Goal: Task Accomplishment & Management: Manage account settings

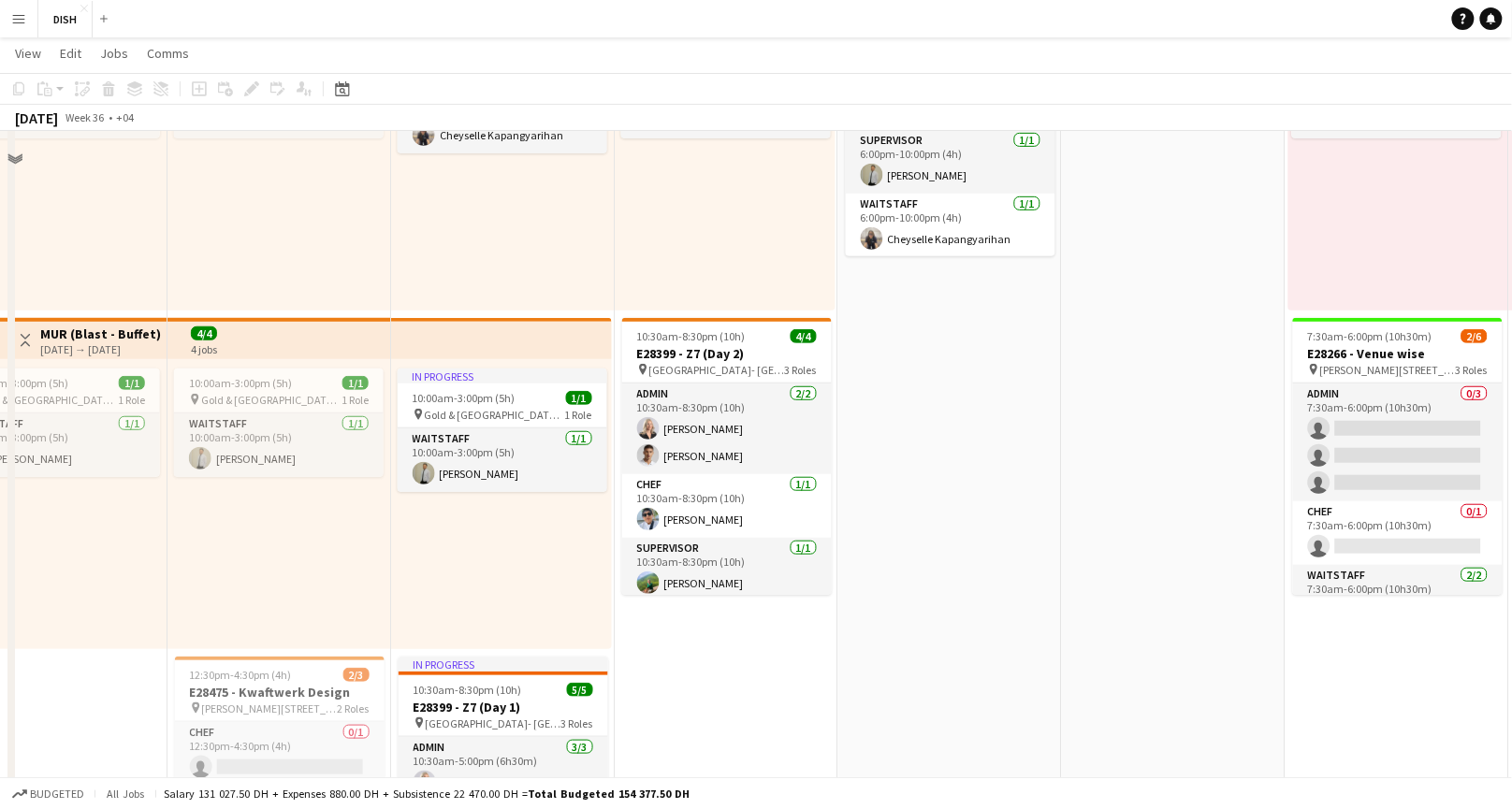
scroll to position [100, 0]
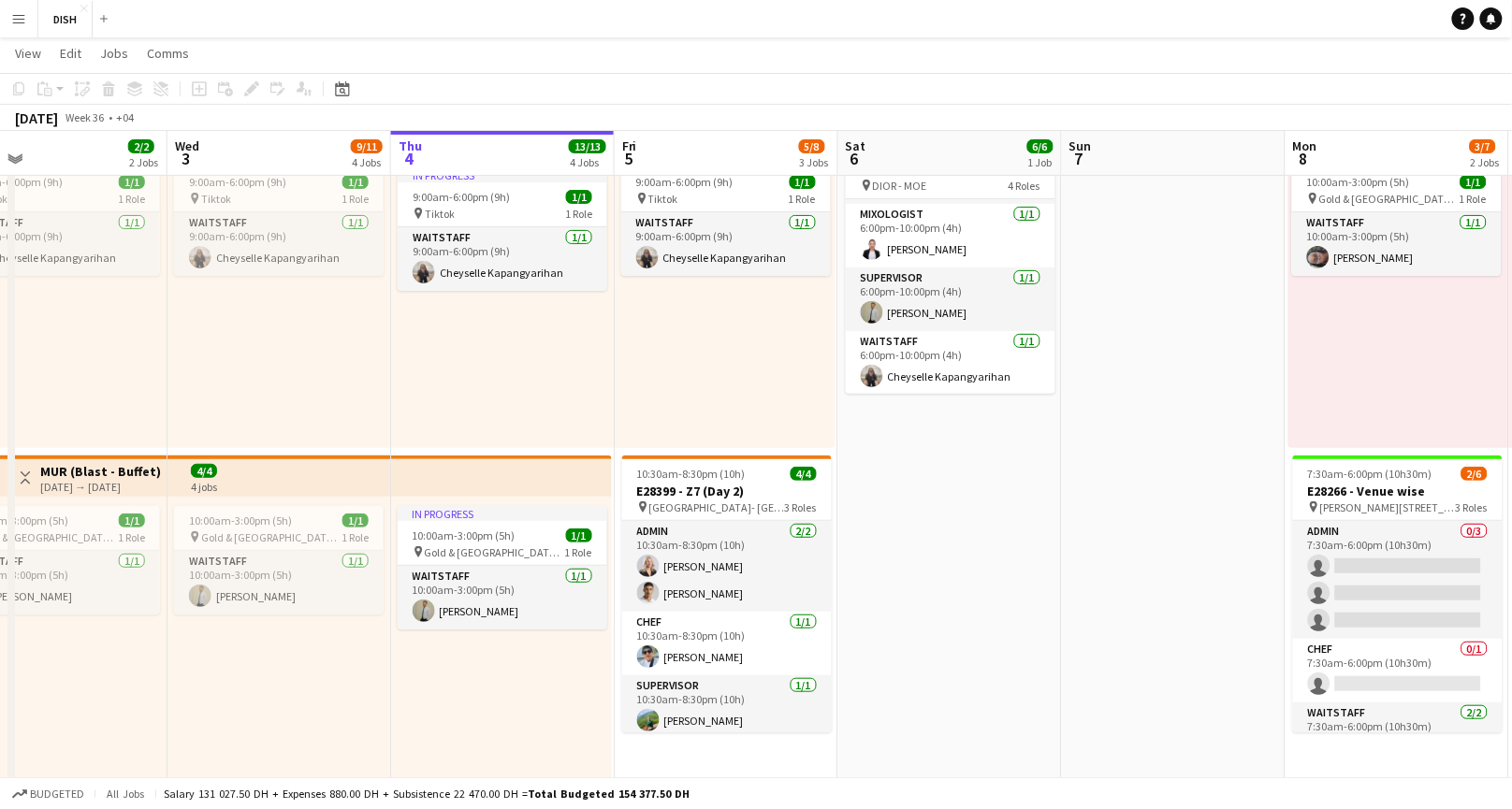
click at [12, 17] on app-icon "Menu" at bounding box center [18, 18] width 15 height 15
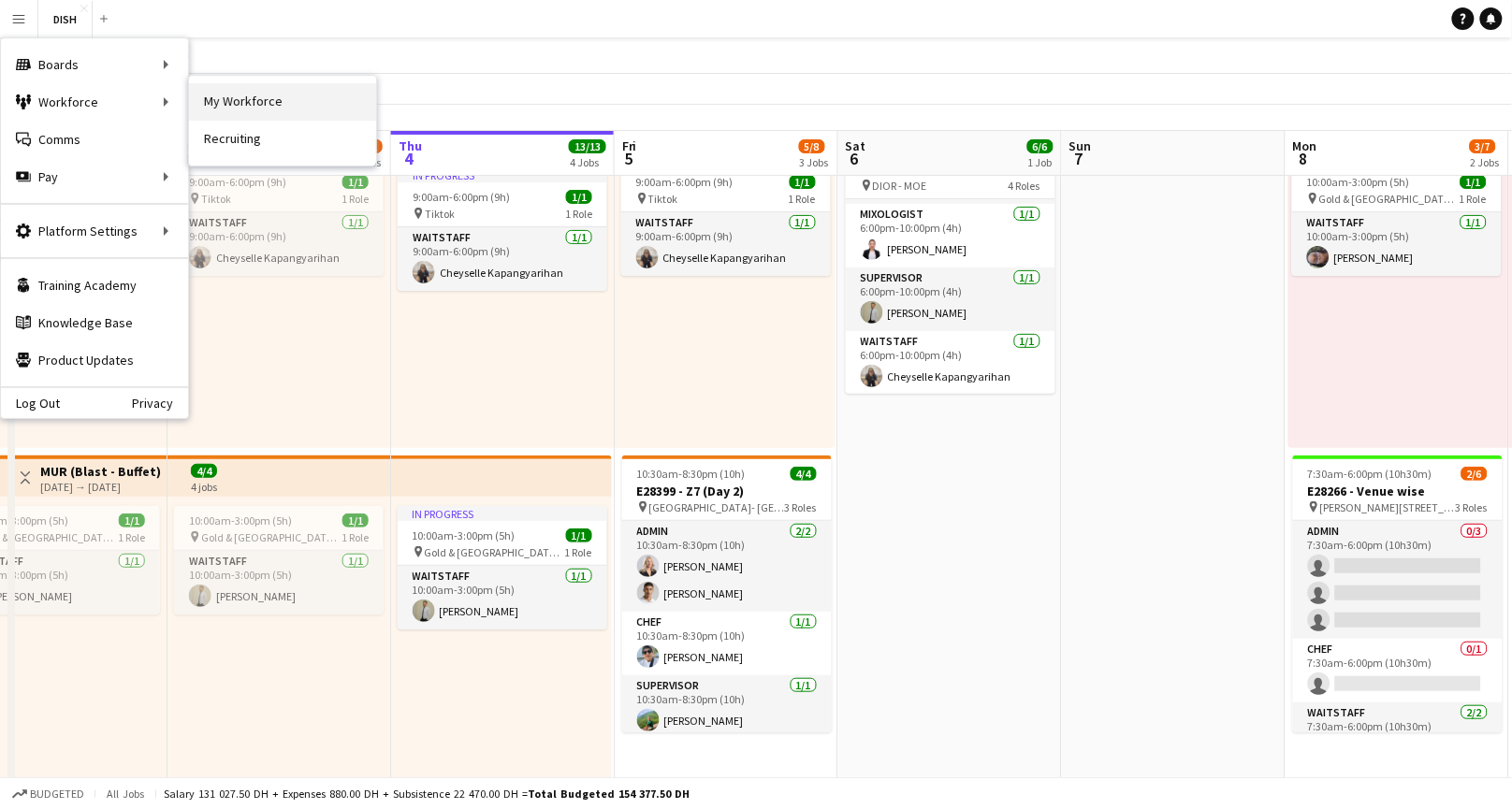
click at [210, 106] on link "My Workforce" at bounding box center [283, 102] width 188 height 38
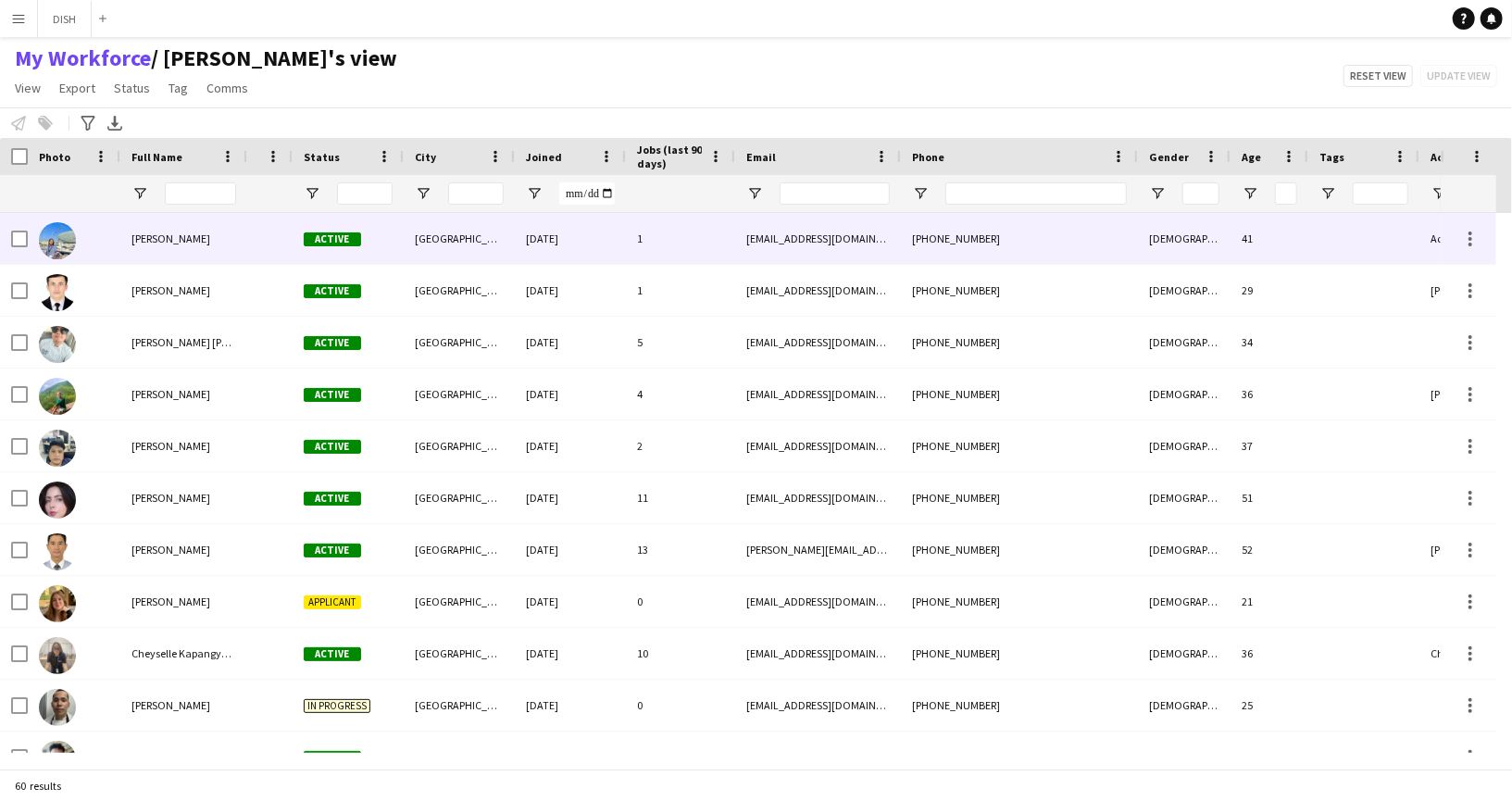
click at [258, 240] on div at bounding box center [269, 238] width 45 height 51
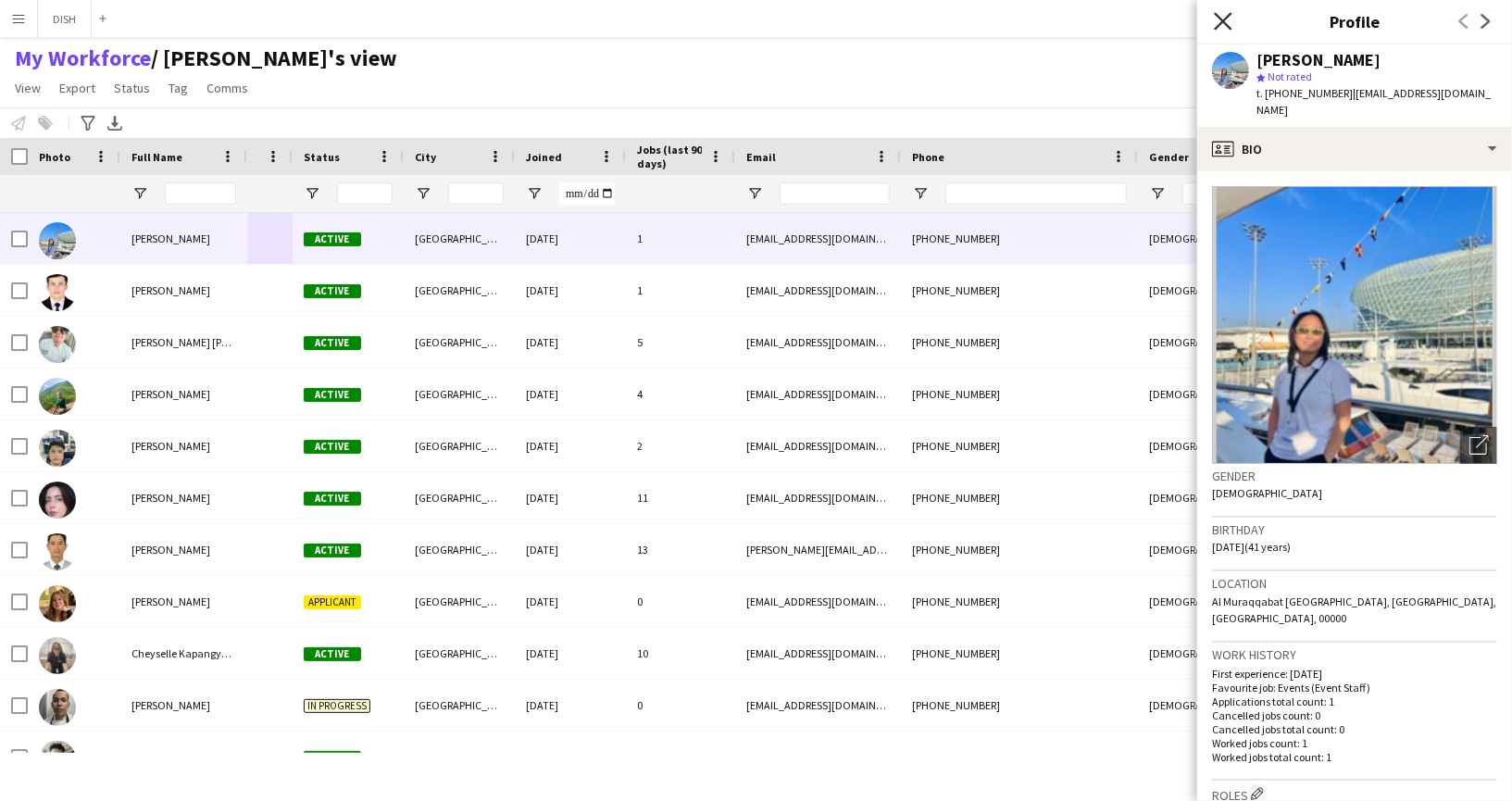
click at [1219, 21] on icon "Close pop-in" at bounding box center [1223, 21] width 17 height 17
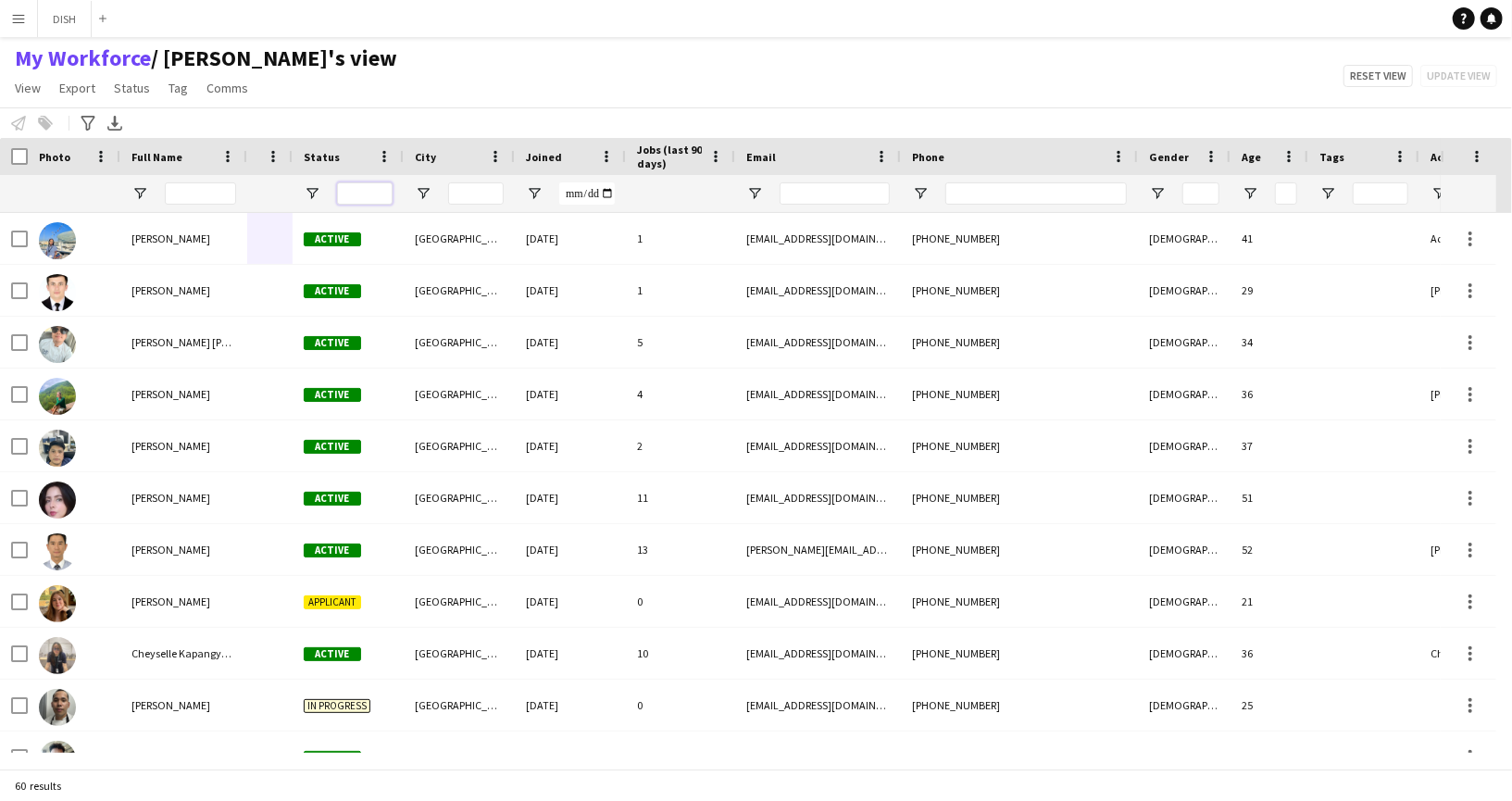
click at [377, 192] on input "Status Filter Input" at bounding box center [365, 193] width 56 height 22
click at [314, 195] on span "Open Filter Menu" at bounding box center [311, 193] width 16 height 16
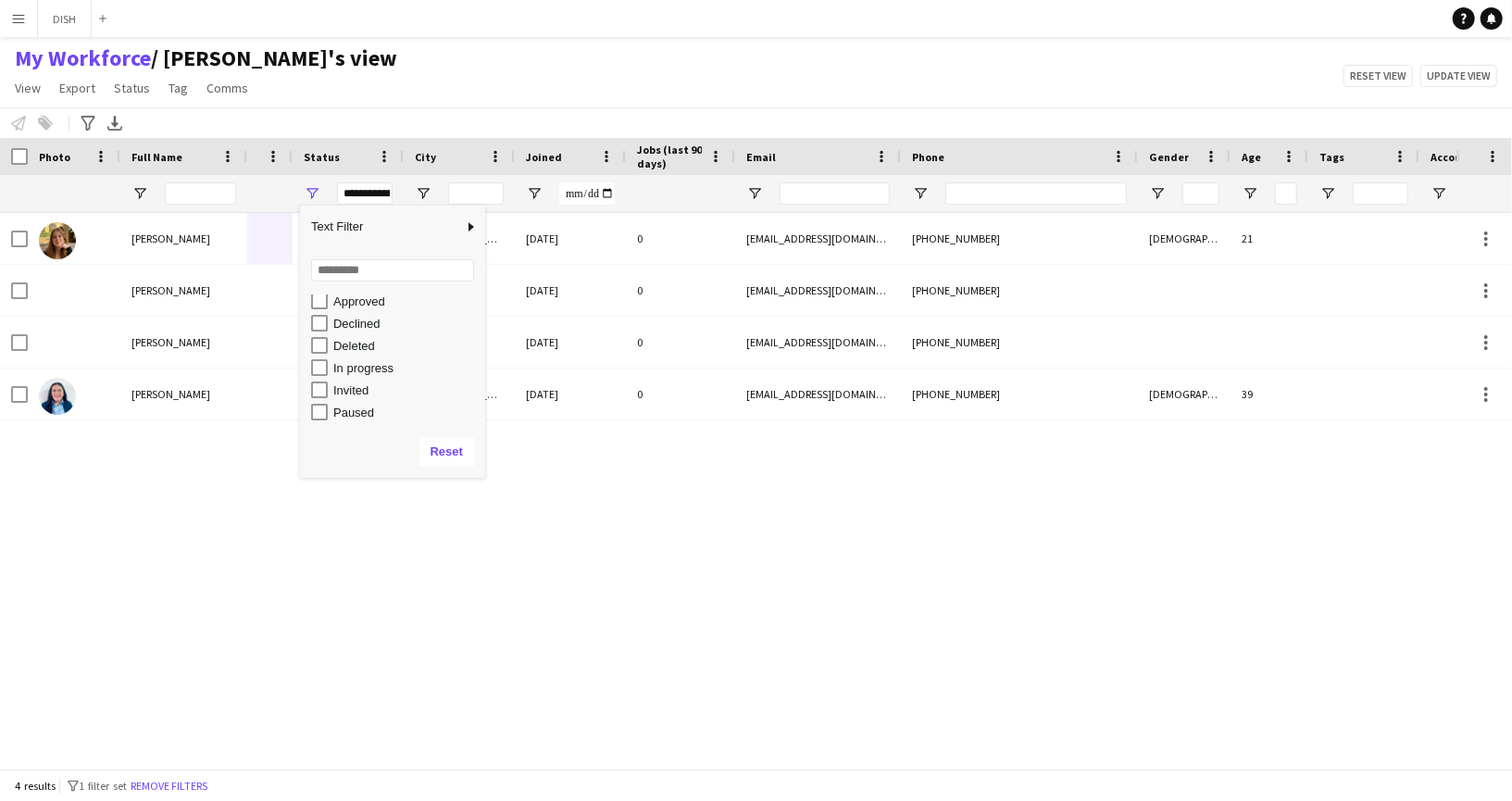
scroll to position [89, 0]
type input "**********"
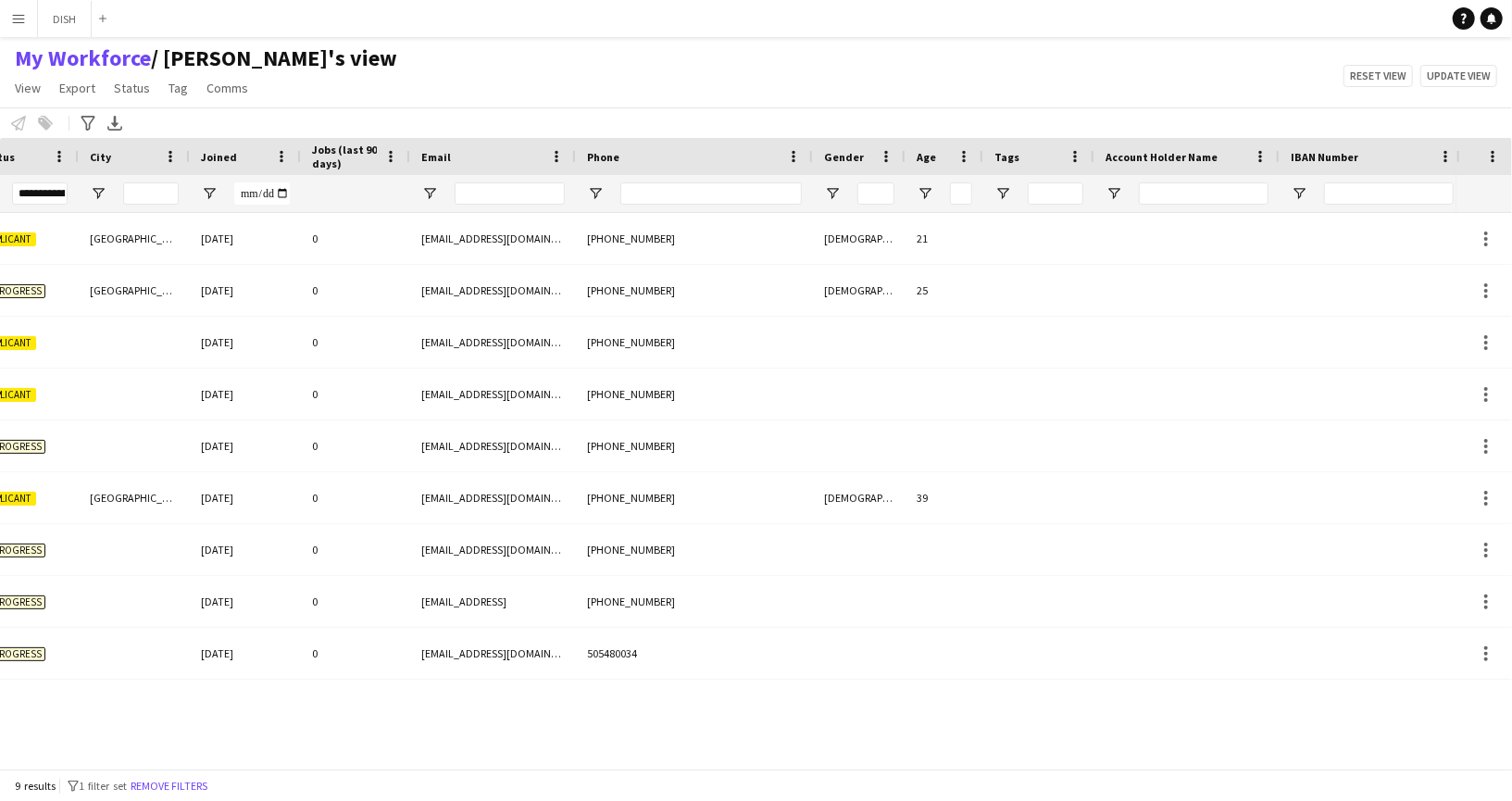
scroll to position [0, 0]
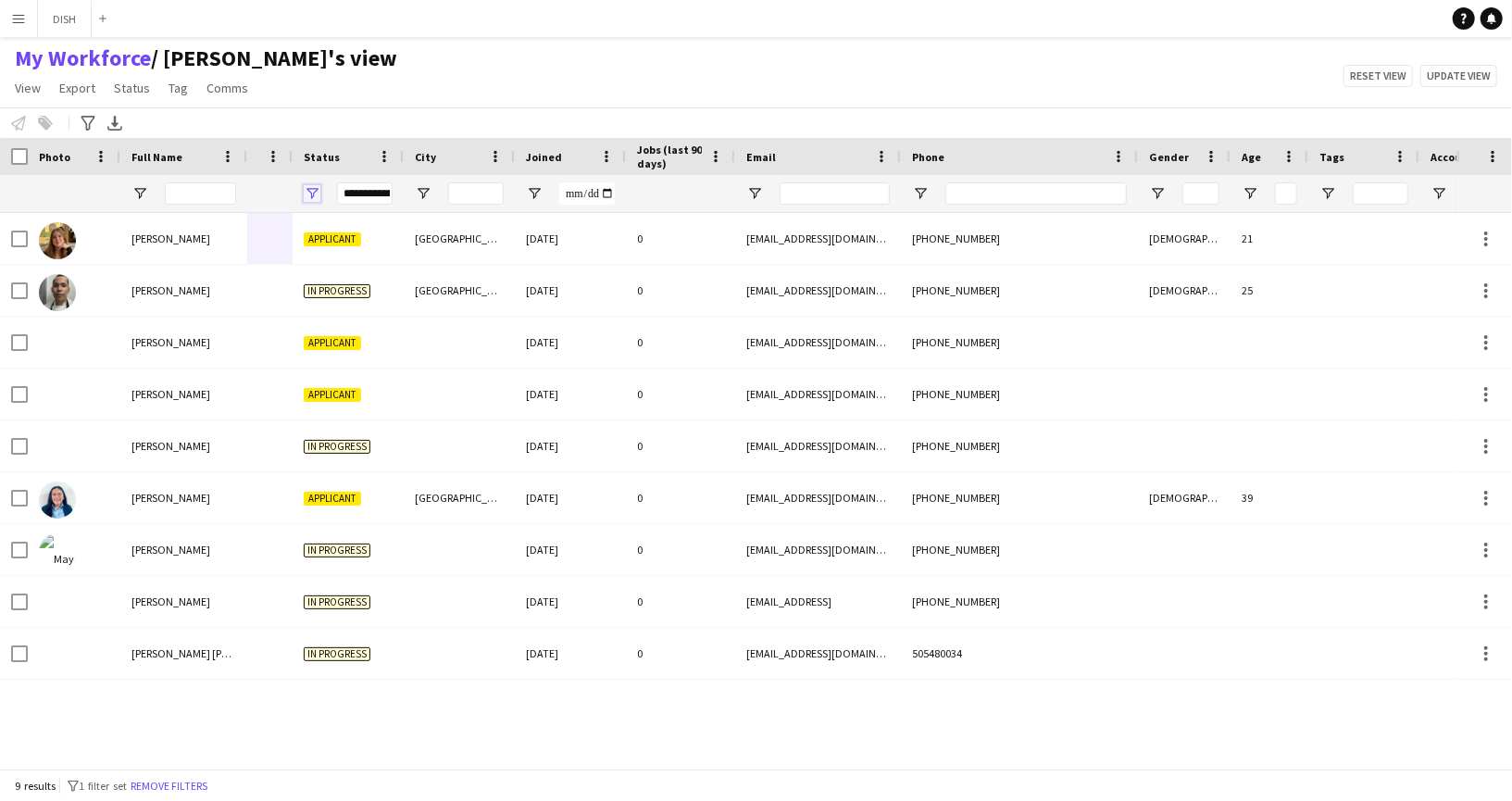
click at [314, 191] on span "Open Filter Menu" at bounding box center [311, 193] width 16 height 16
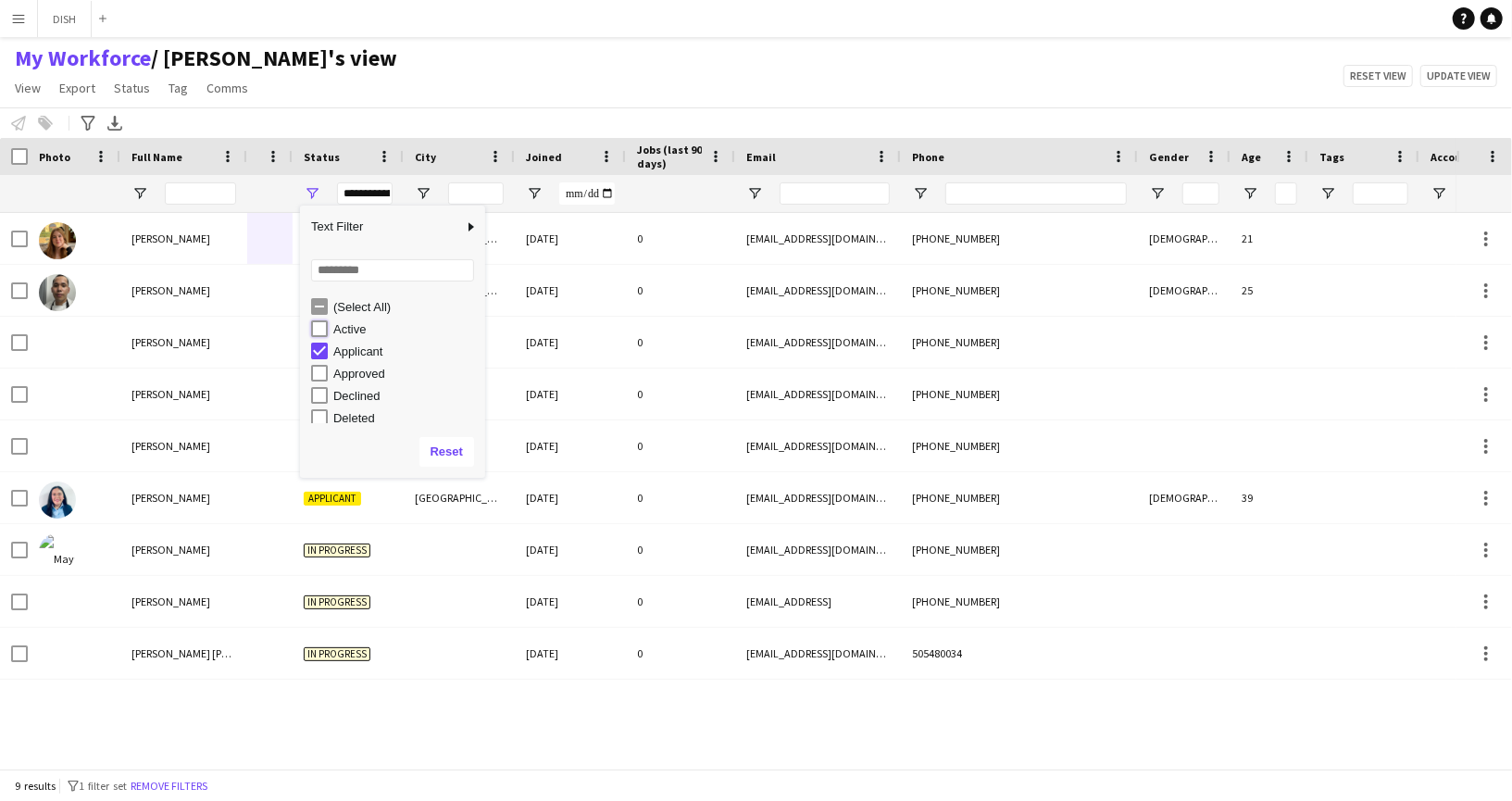
type input "**********"
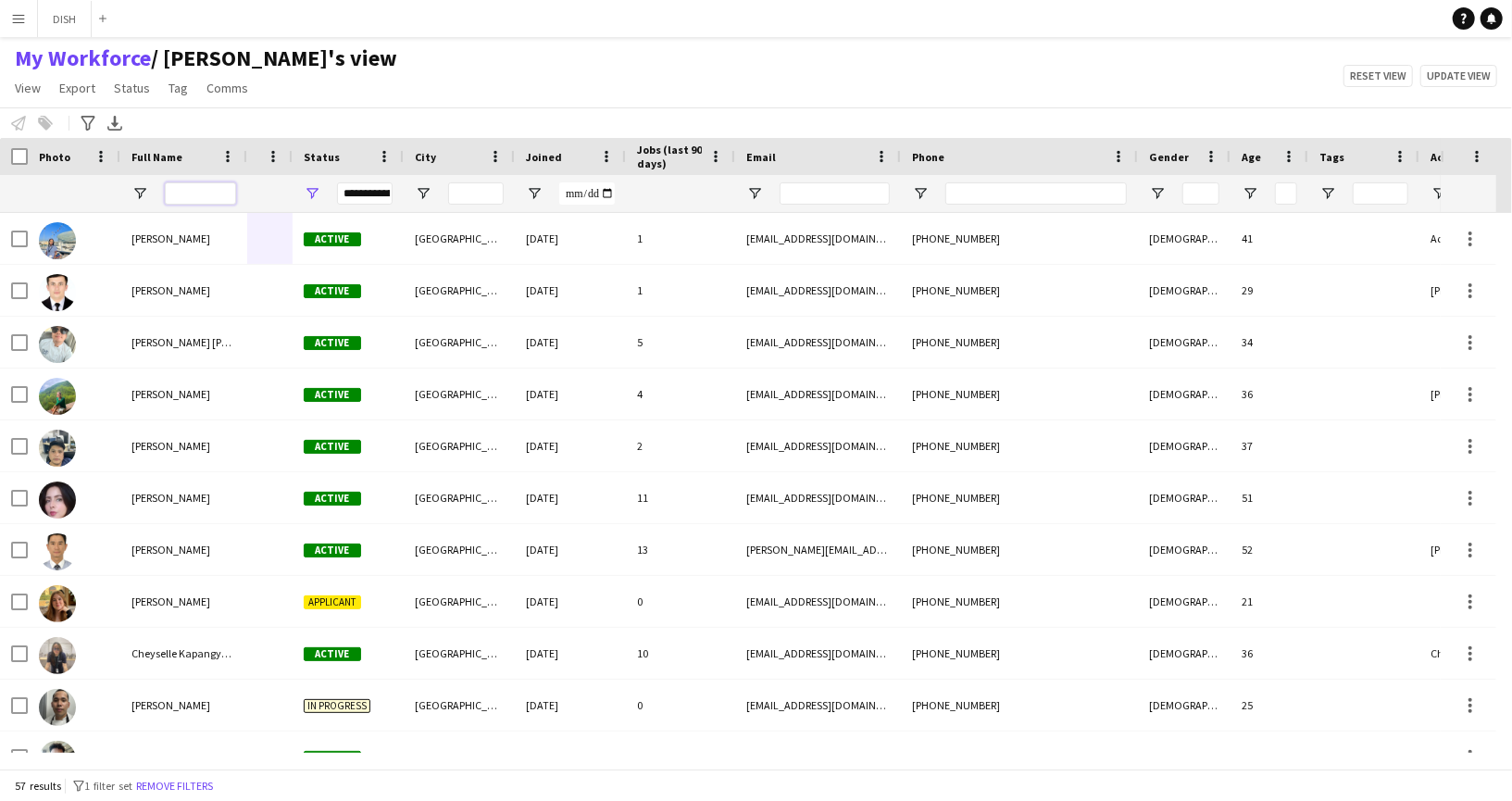
click at [206, 191] on input "Full Name Filter Input" at bounding box center [200, 193] width 71 height 22
type input "****"
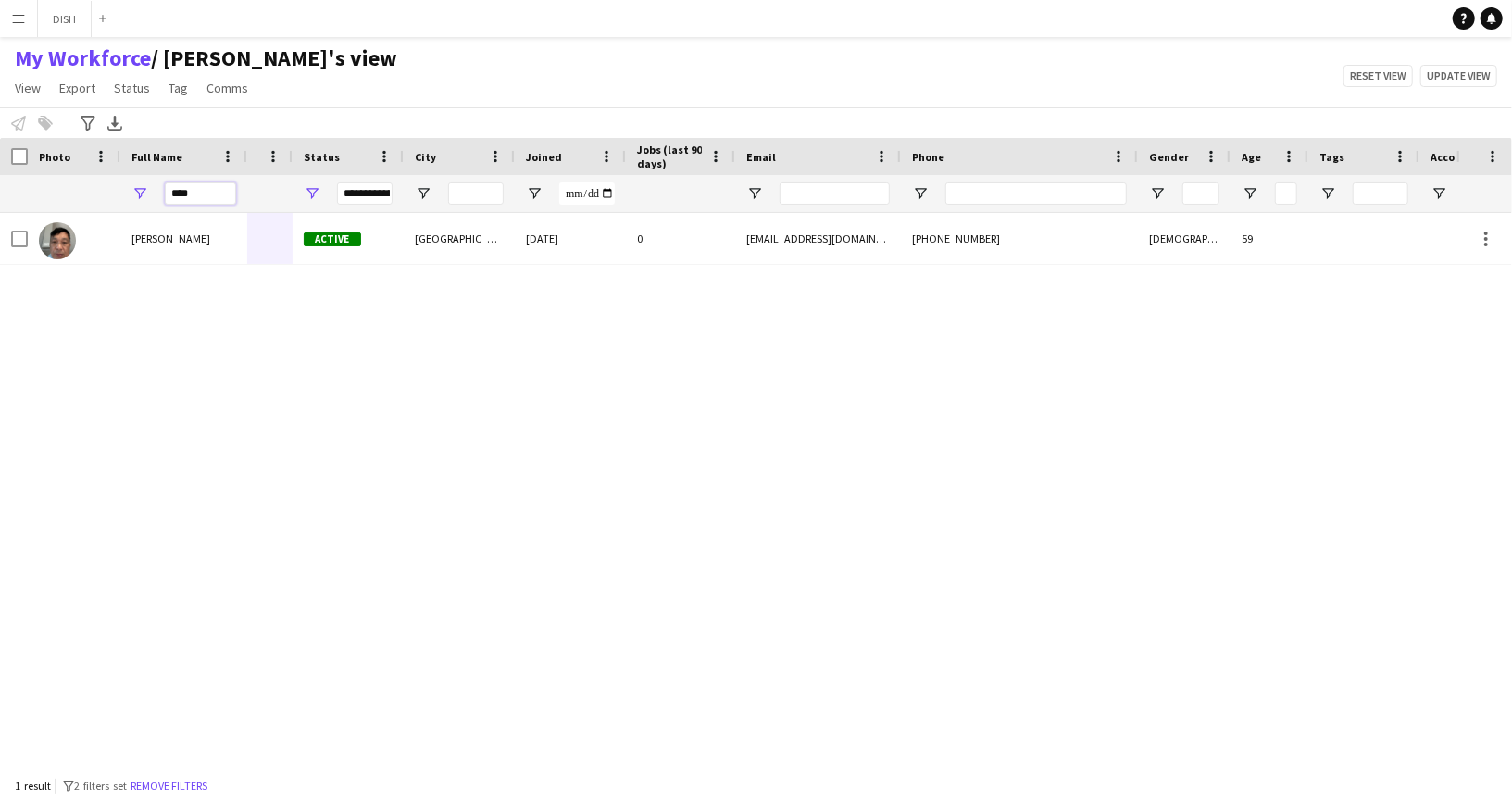
click at [170, 190] on input "****" at bounding box center [200, 193] width 71 height 22
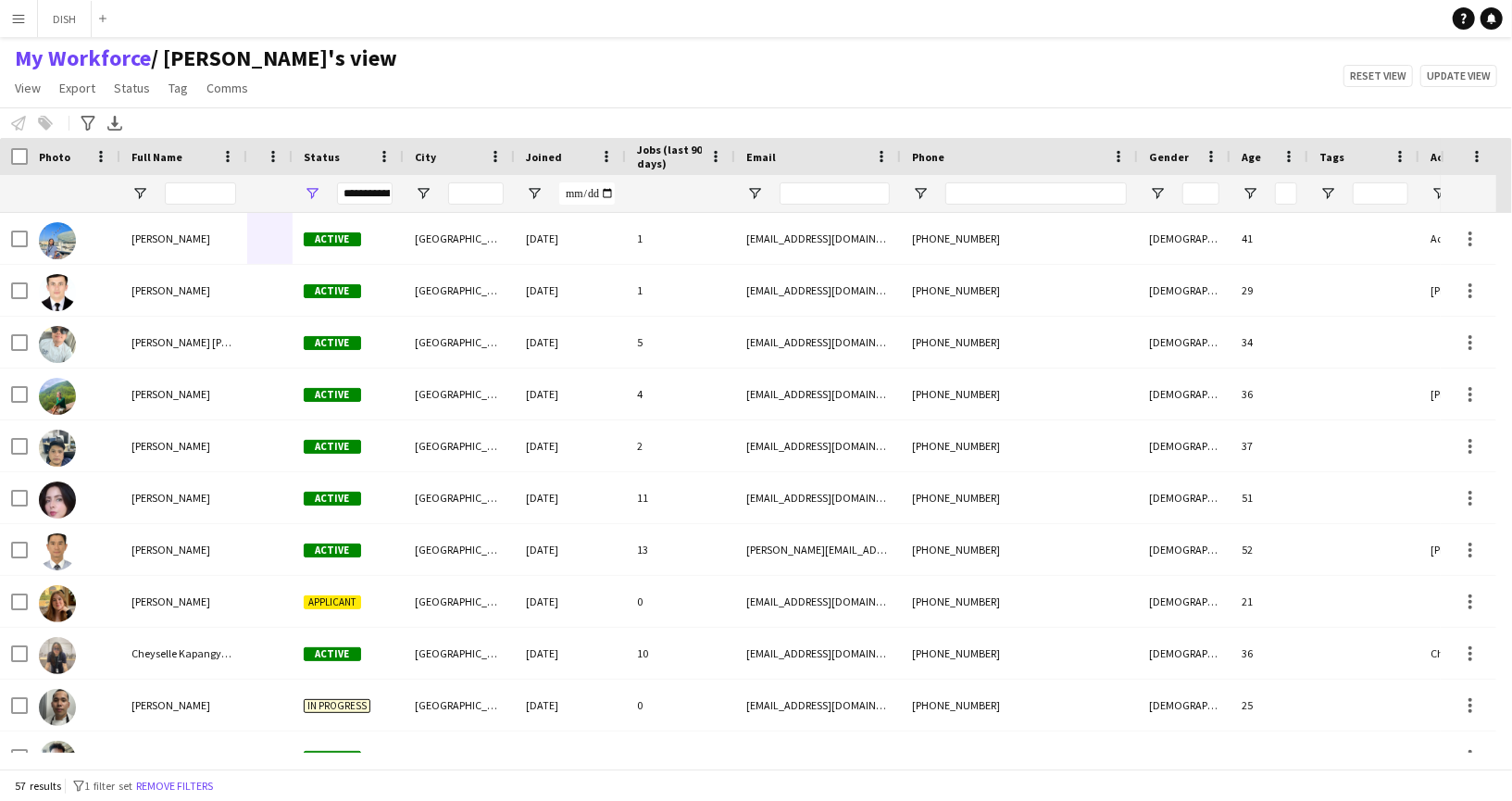
click at [369, 195] on div "**********" at bounding box center [365, 193] width 56 height 22
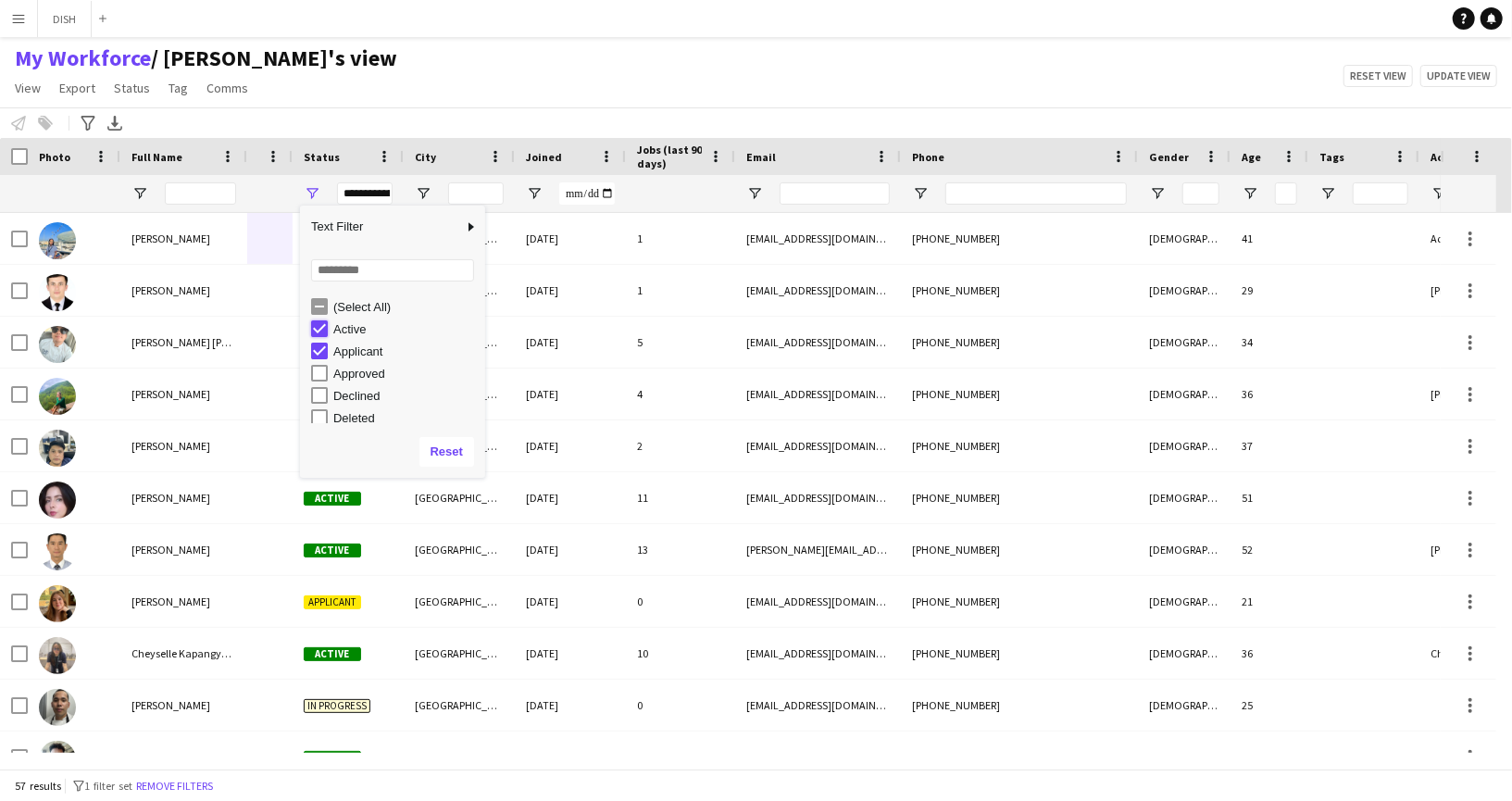
type input "**********"
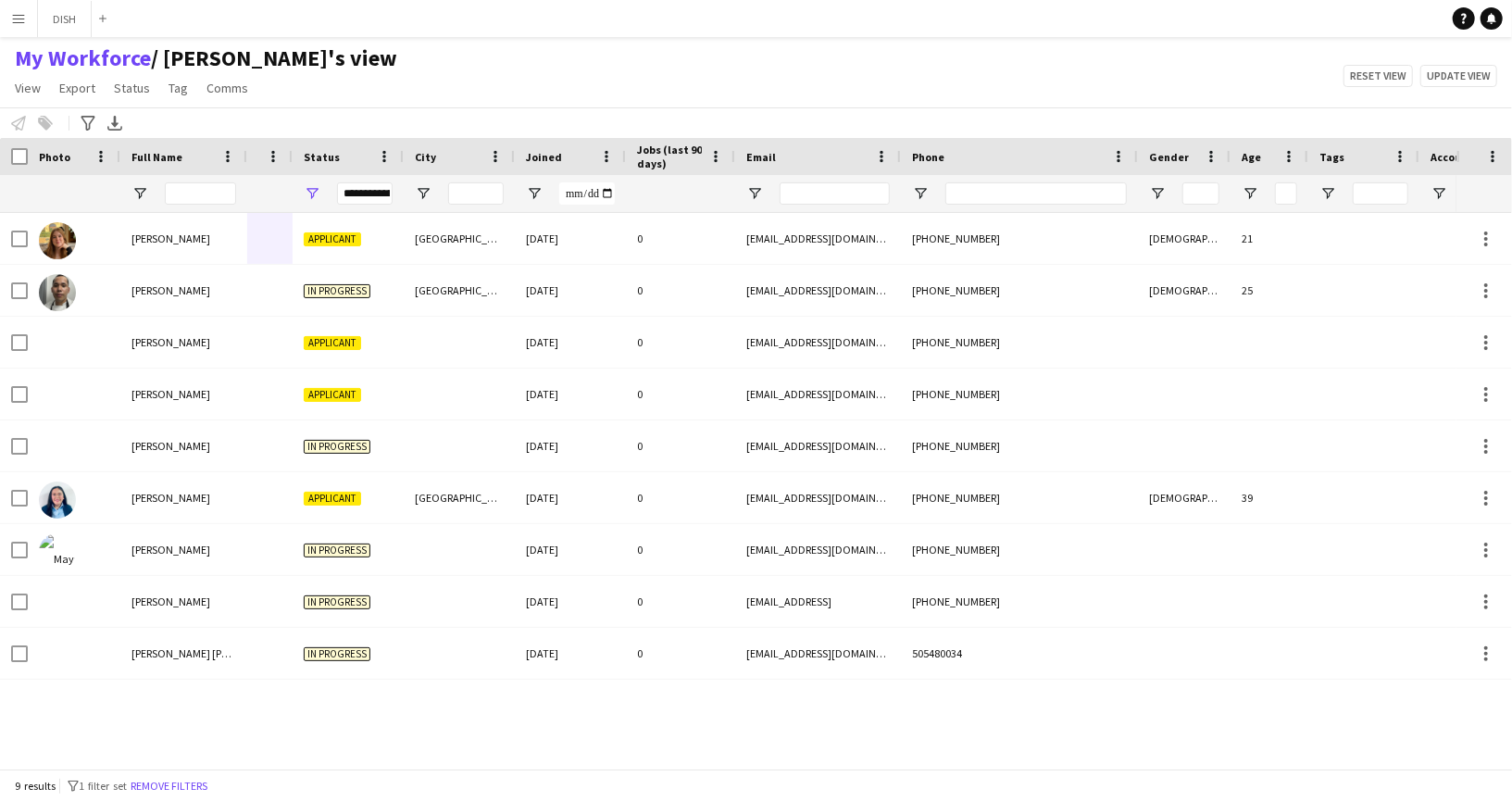
click at [365, 700] on div "Cerys Isaac Applicant Dubai 04-09-2025 0 cerys.isaac27@gmail.com +971567981512 …" at bounding box center [728, 484] width 1456 height 540
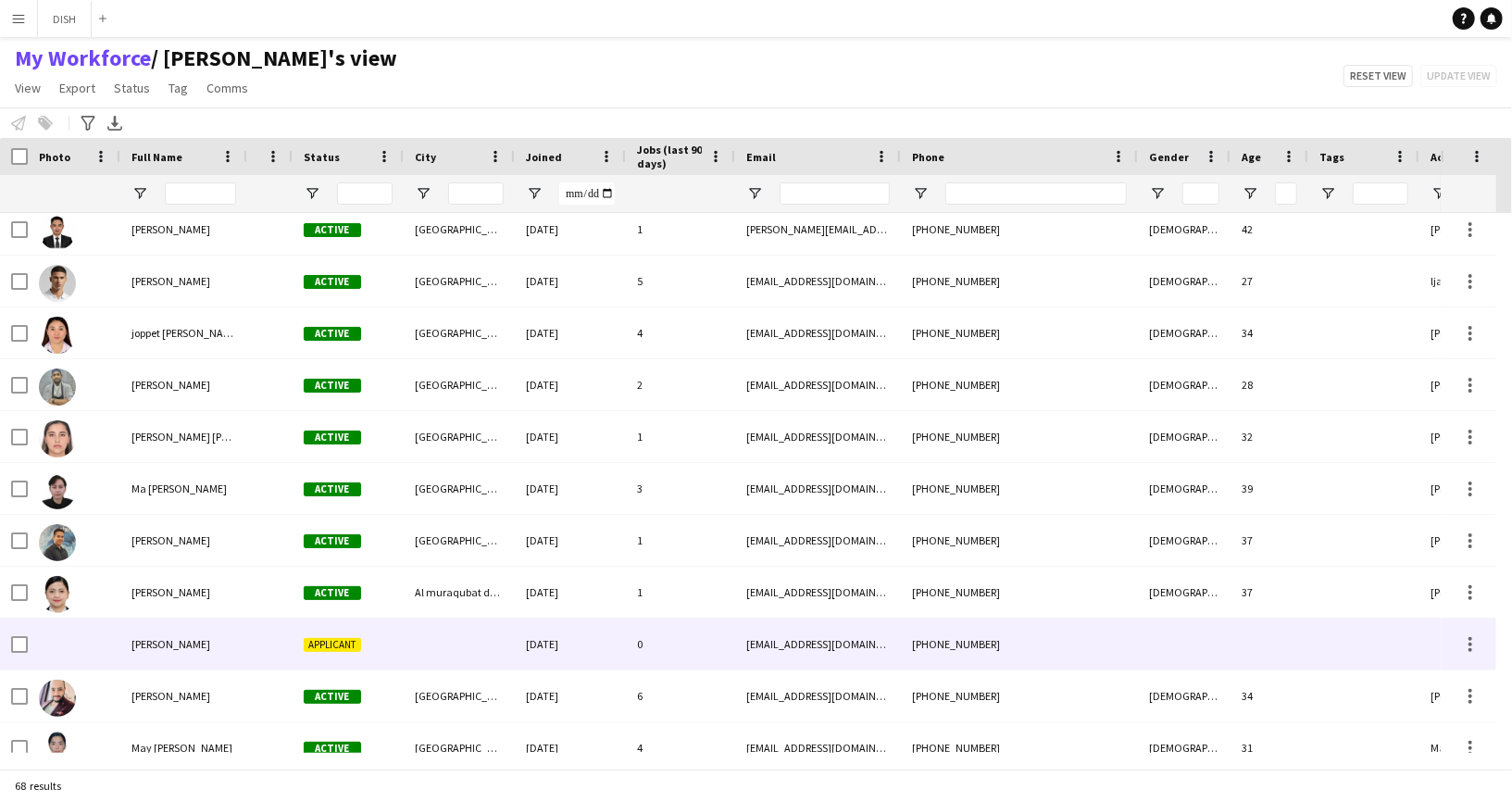
scroll to position [1285, 0]
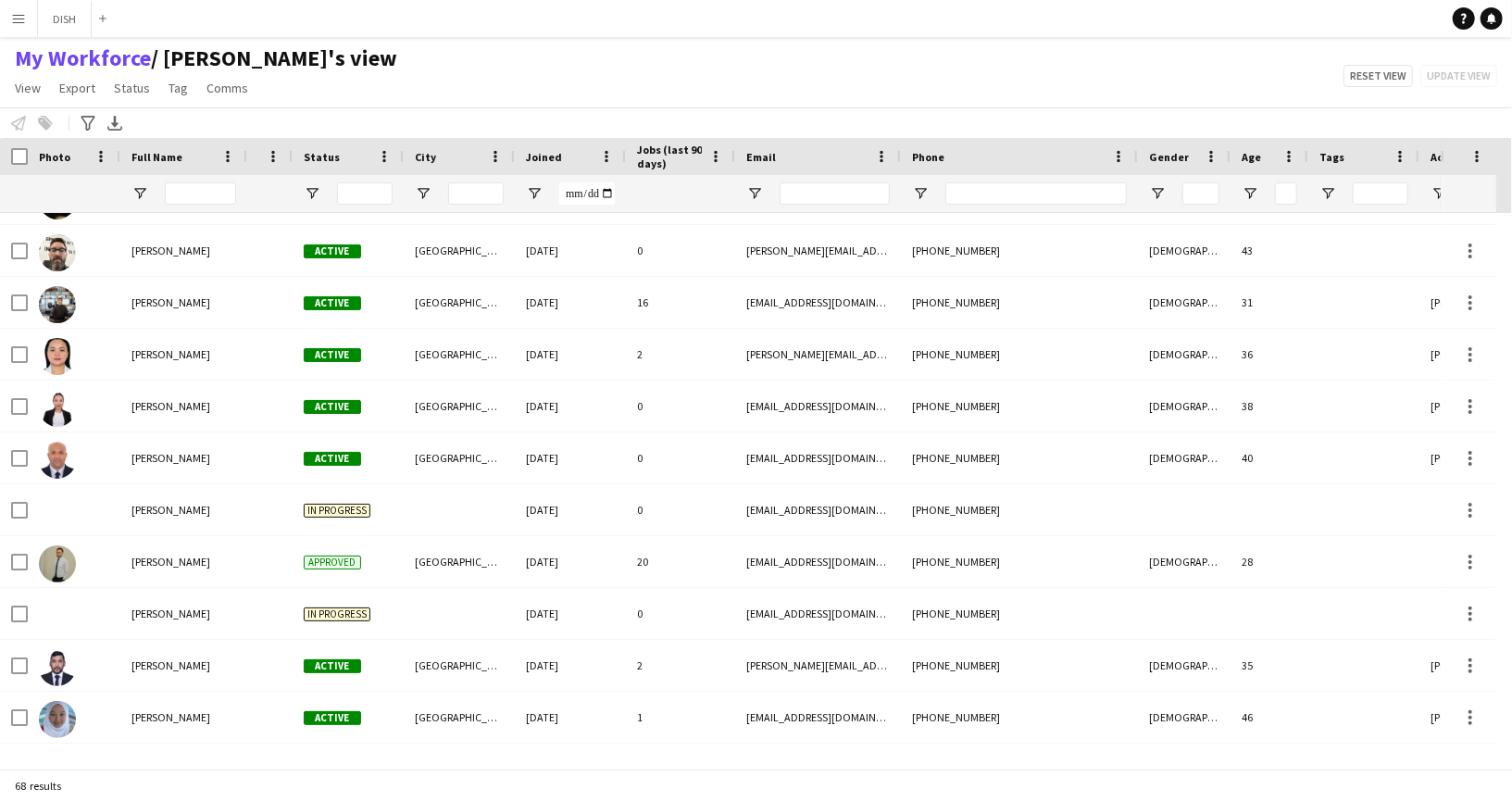
click at [306, 153] on span "Status" at bounding box center [322, 157] width 37 height 13
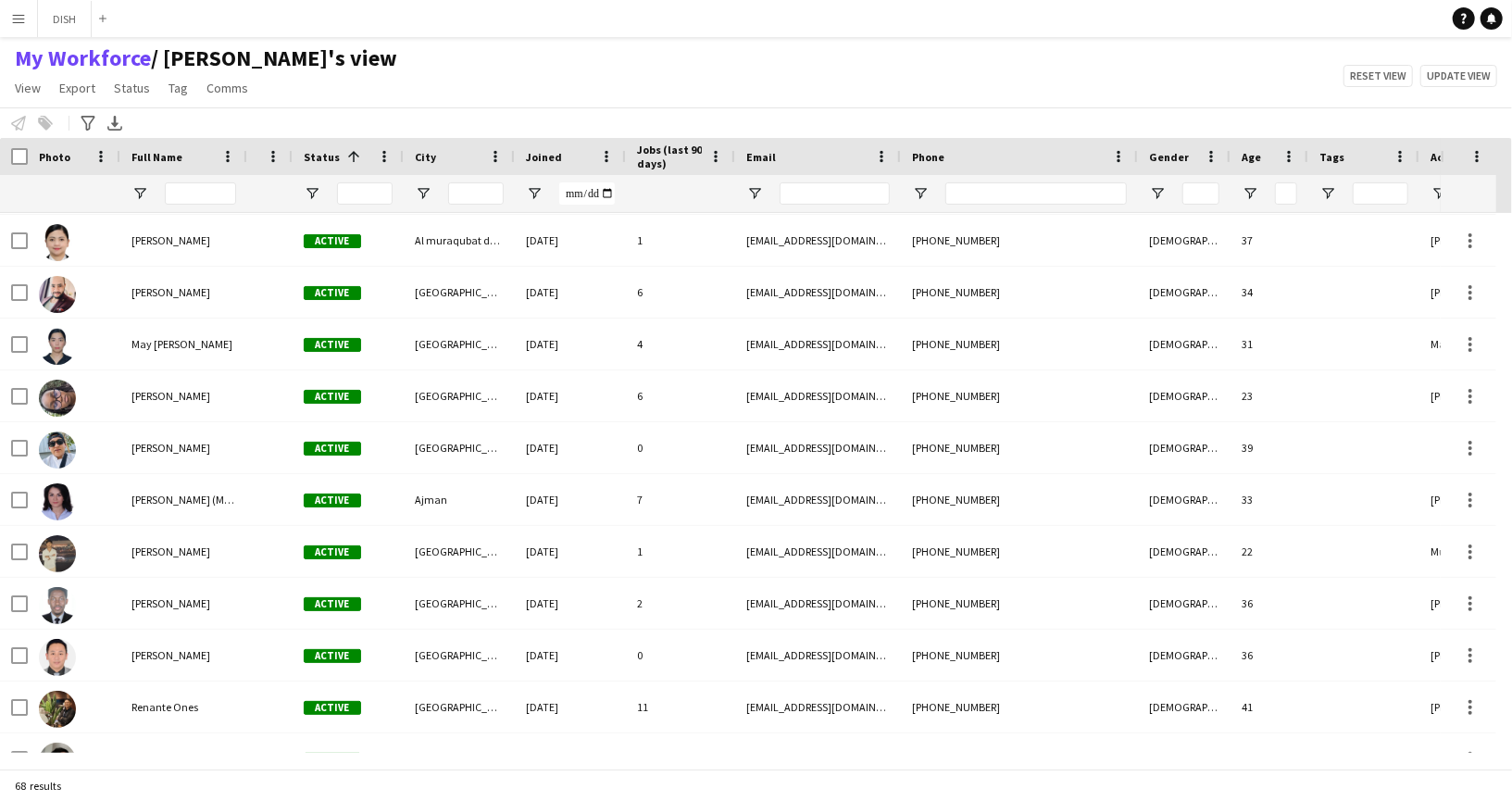
scroll to position [1665, 0]
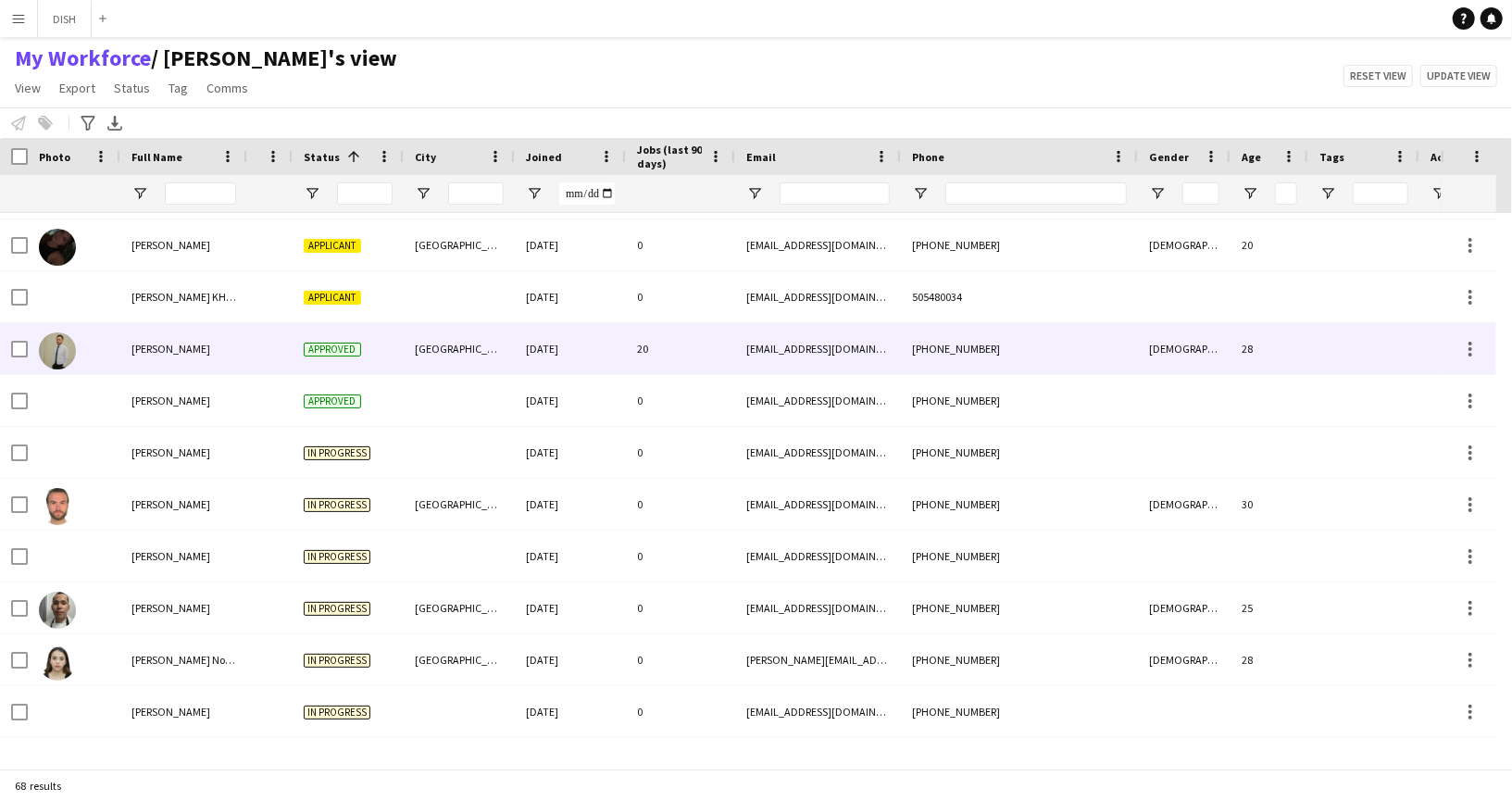
click at [338, 338] on div "Approved" at bounding box center [348, 348] width 112 height 51
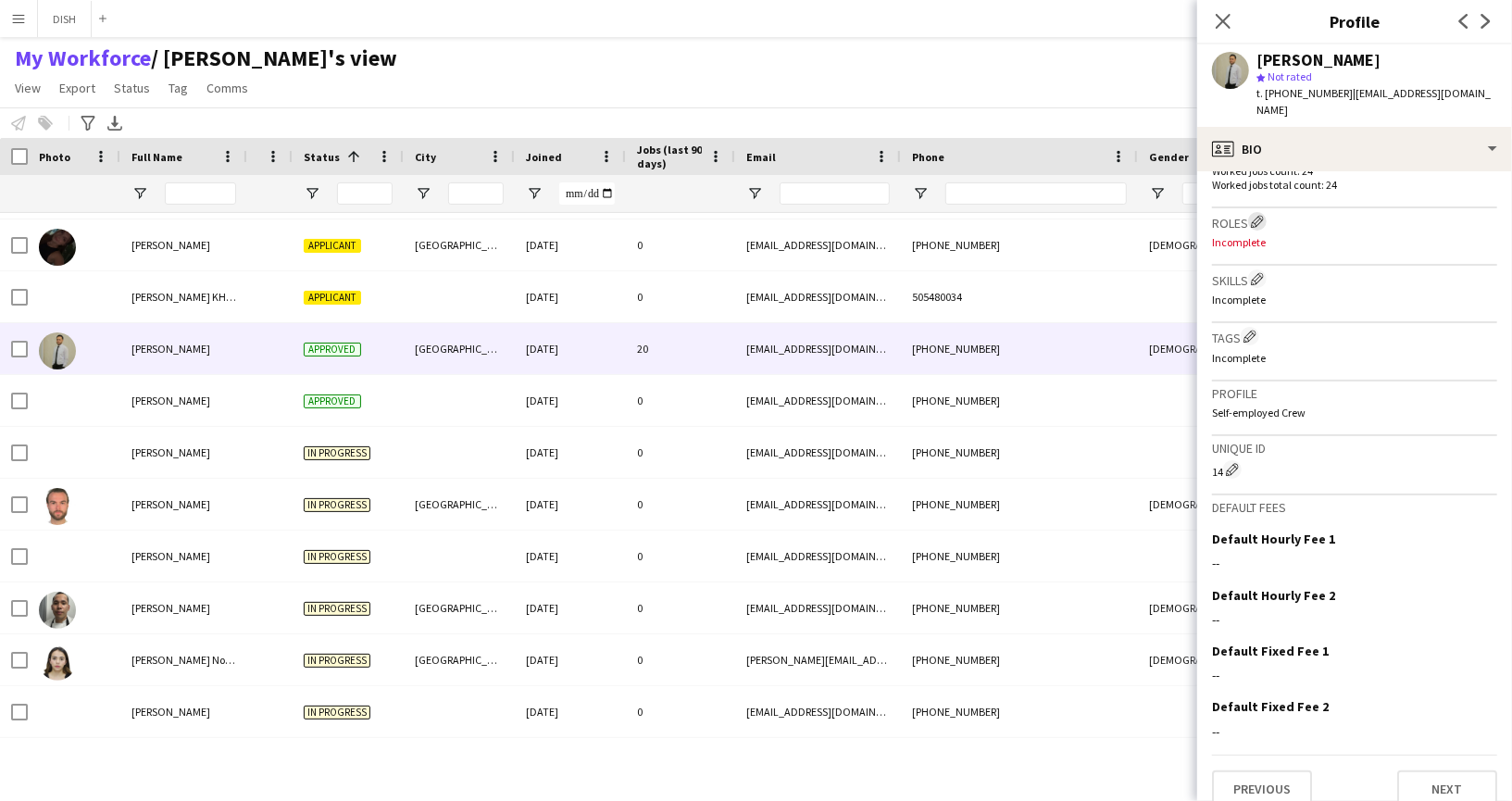
click at [1260, 214] on app-icon "Edit crew company roles" at bounding box center [1256, 220] width 12 height 13
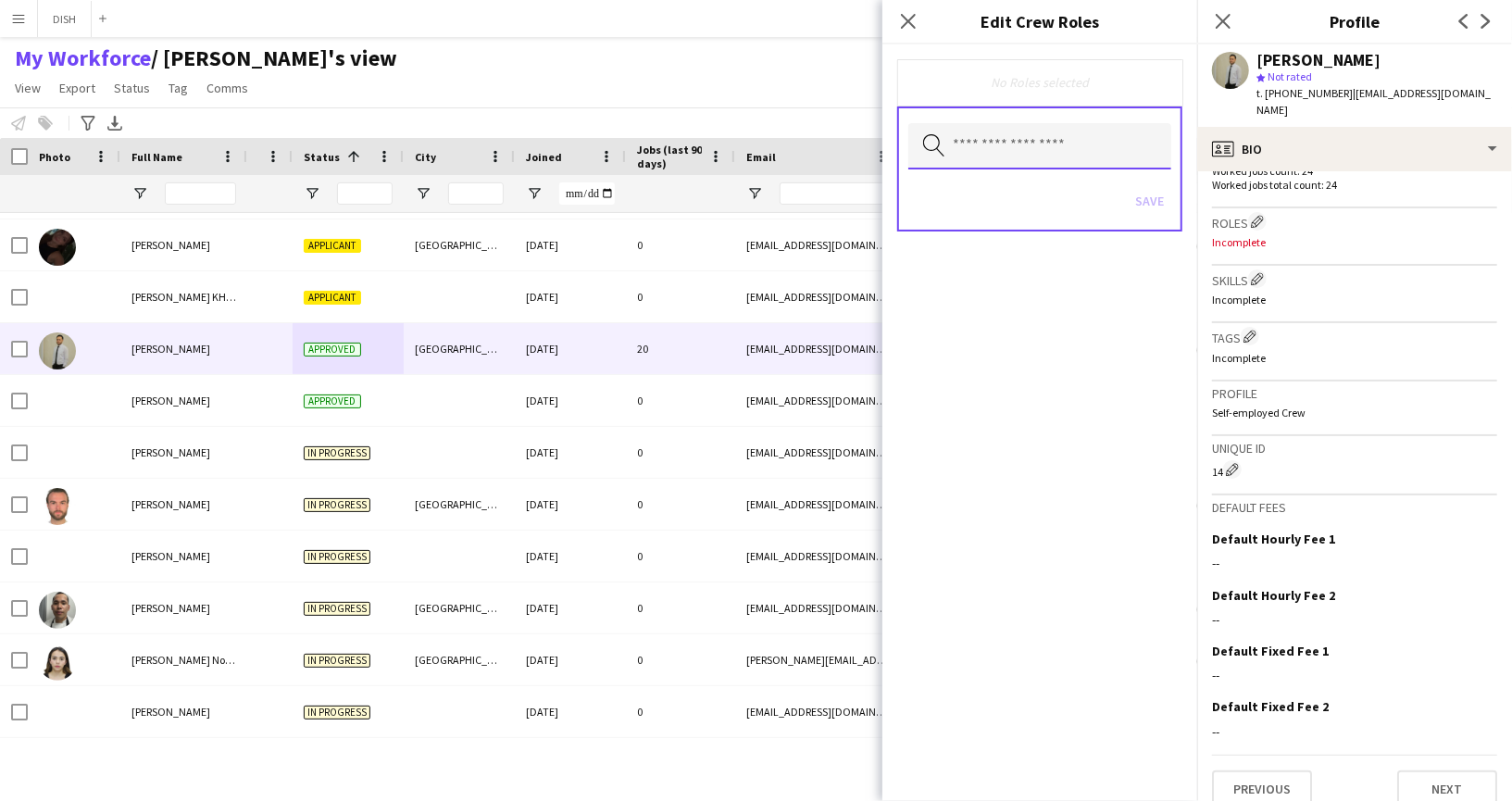
click at [1043, 157] on input "text" at bounding box center [1040, 146] width 263 height 46
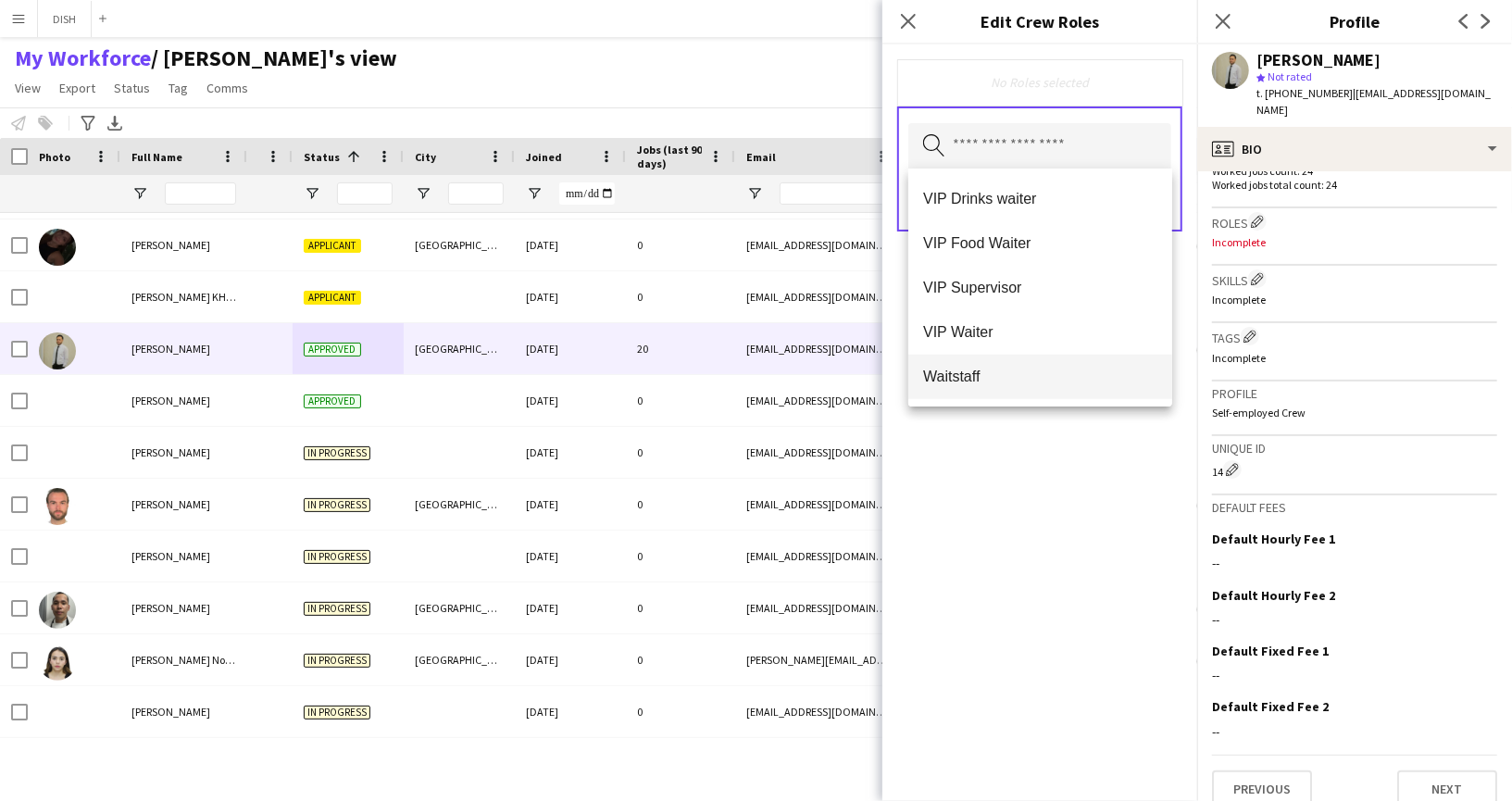
click at [1047, 363] on mat-option "Waitstaff" at bounding box center [1040, 377] width 264 height 44
click at [1053, 635] on div "Waitstaff Remove Search by role type Save" at bounding box center [1039, 422] width 314 height 757
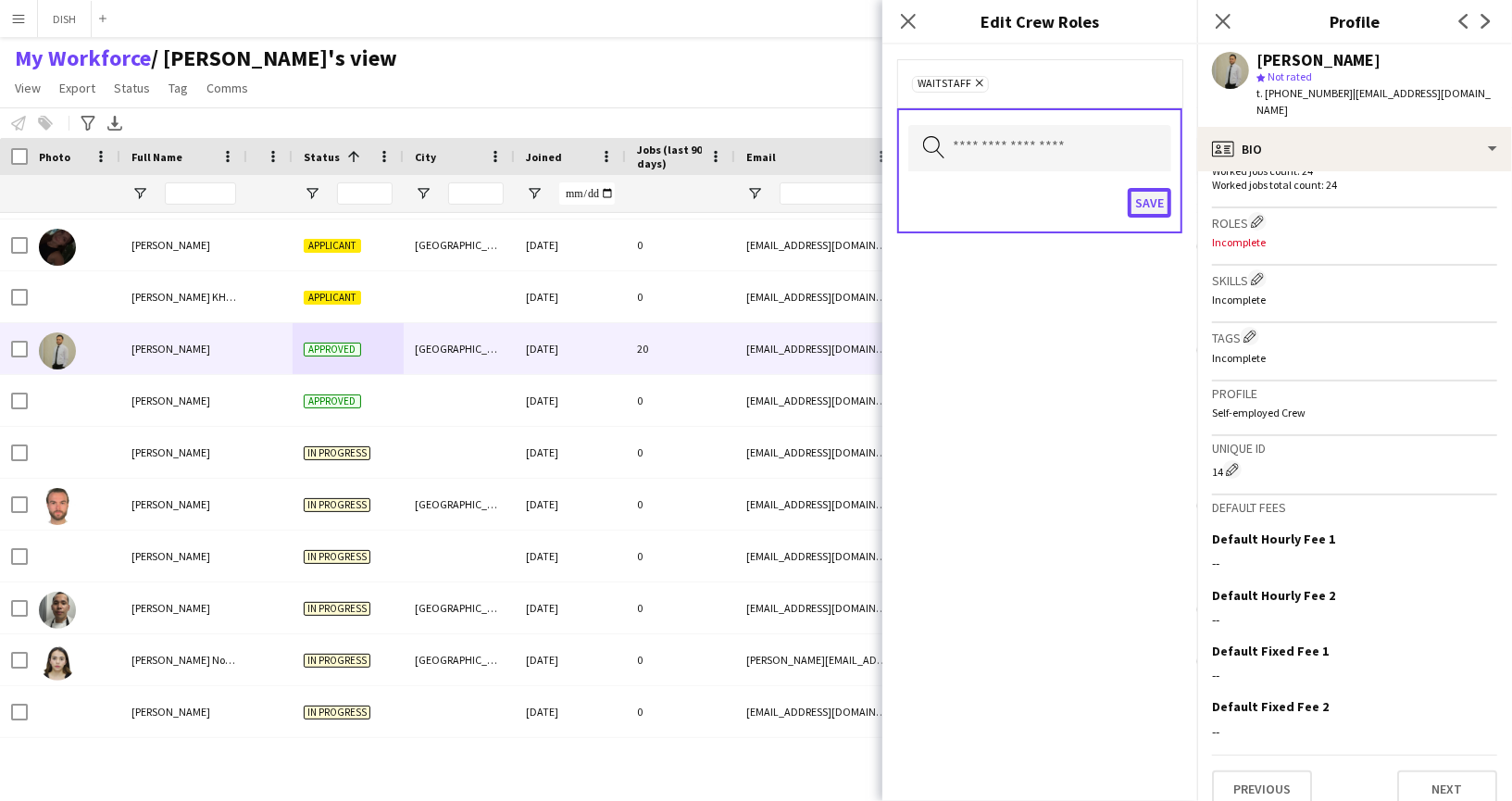
click at [1149, 208] on button "Save" at bounding box center [1149, 203] width 43 height 30
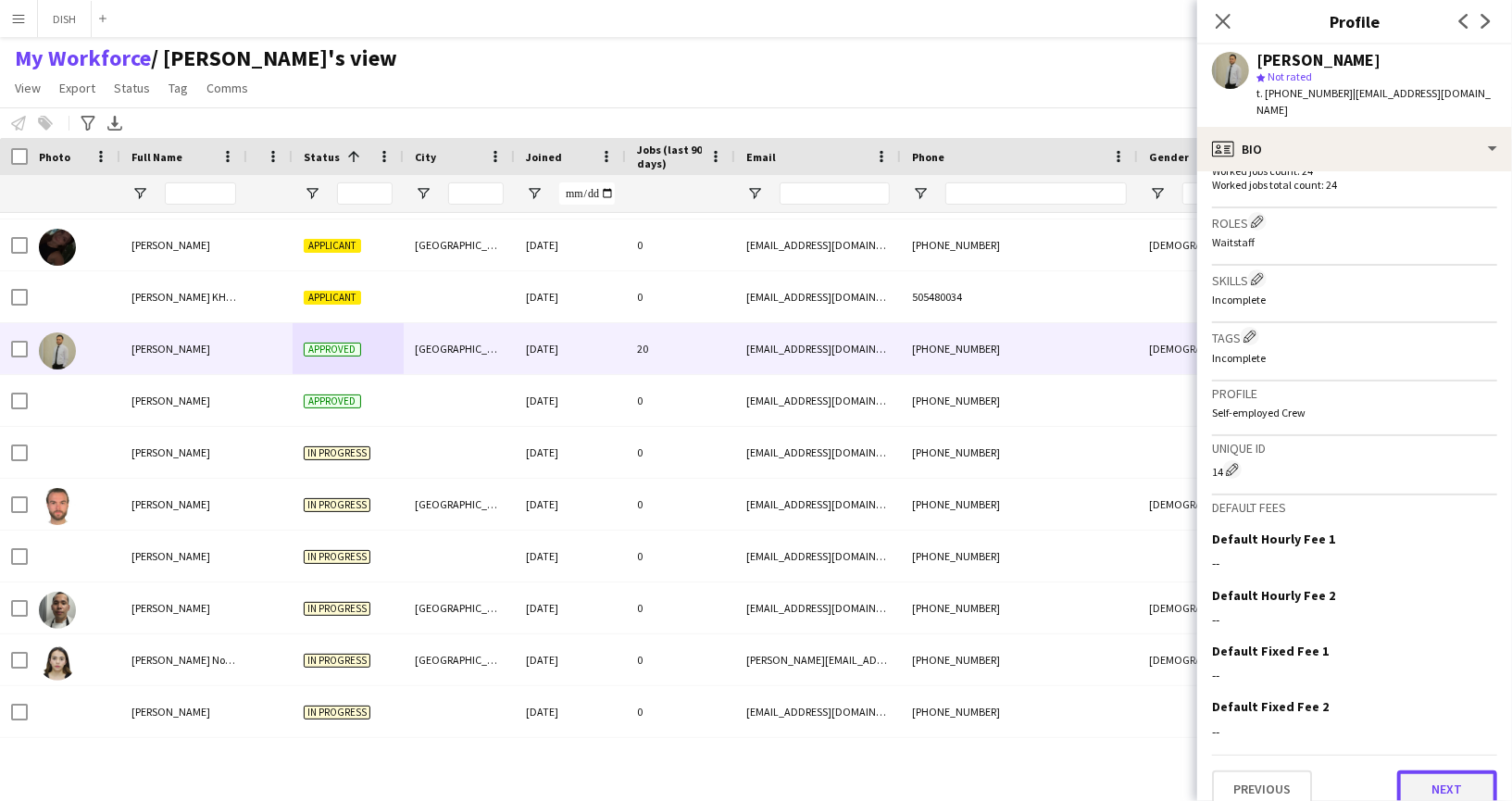
click at [1443, 770] on button "Next" at bounding box center [1447, 788] width 100 height 38
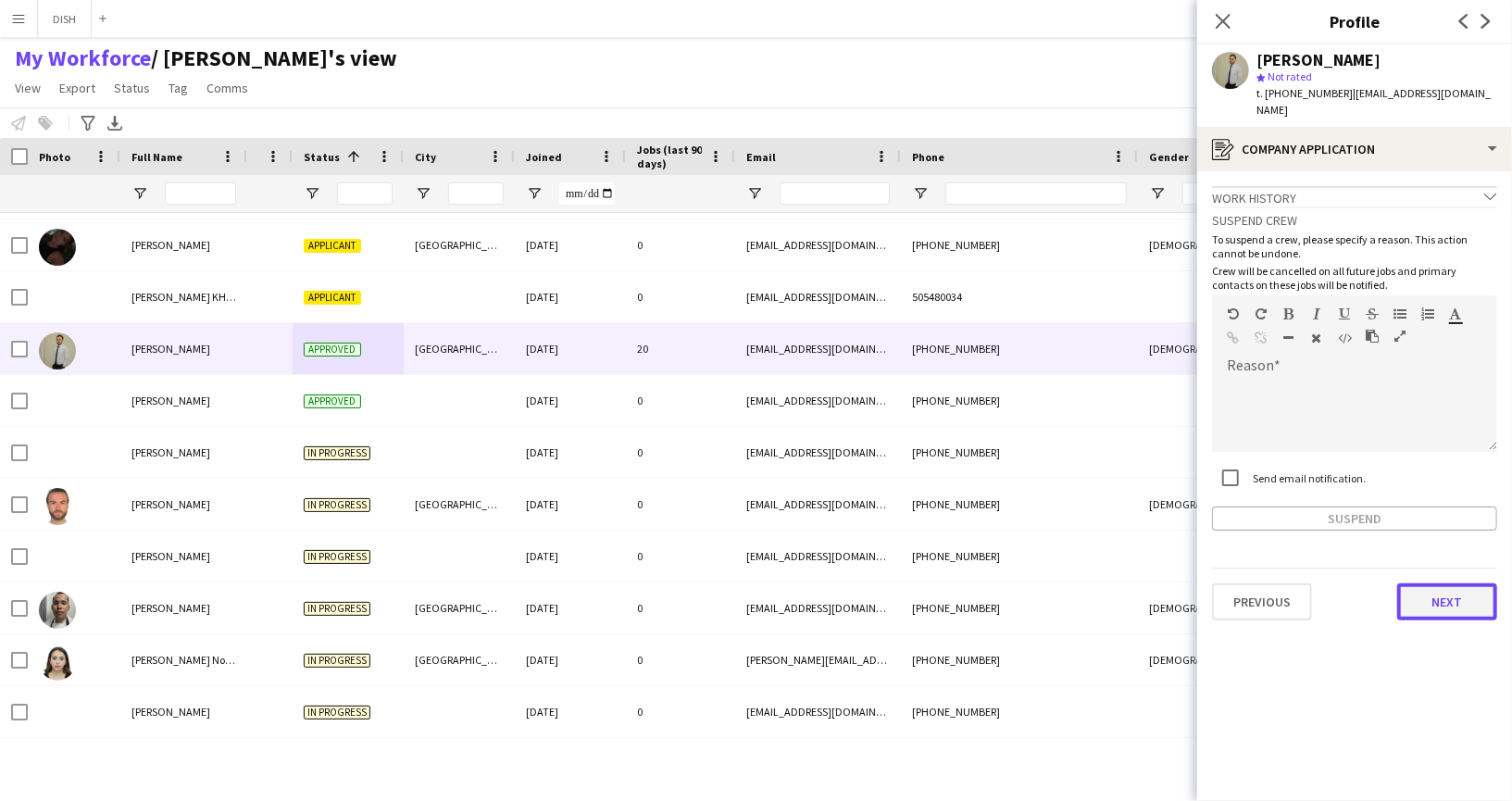
click at [1452, 585] on button "Next" at bounding box center [1447, 602] width 100 height 38
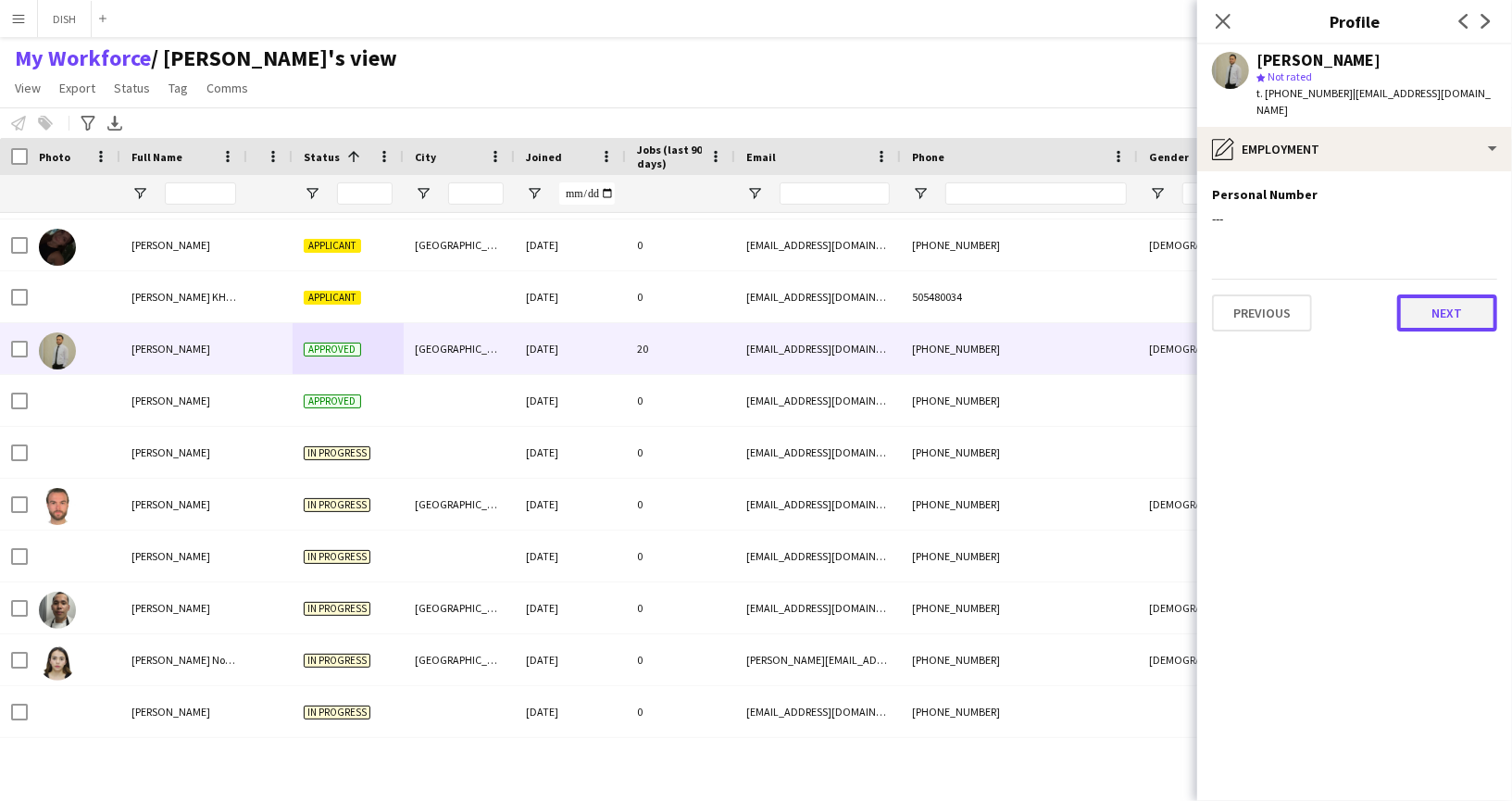
click at [1445, 299] on button "Next" at bounding box center [1447, 313] width 100 height 38
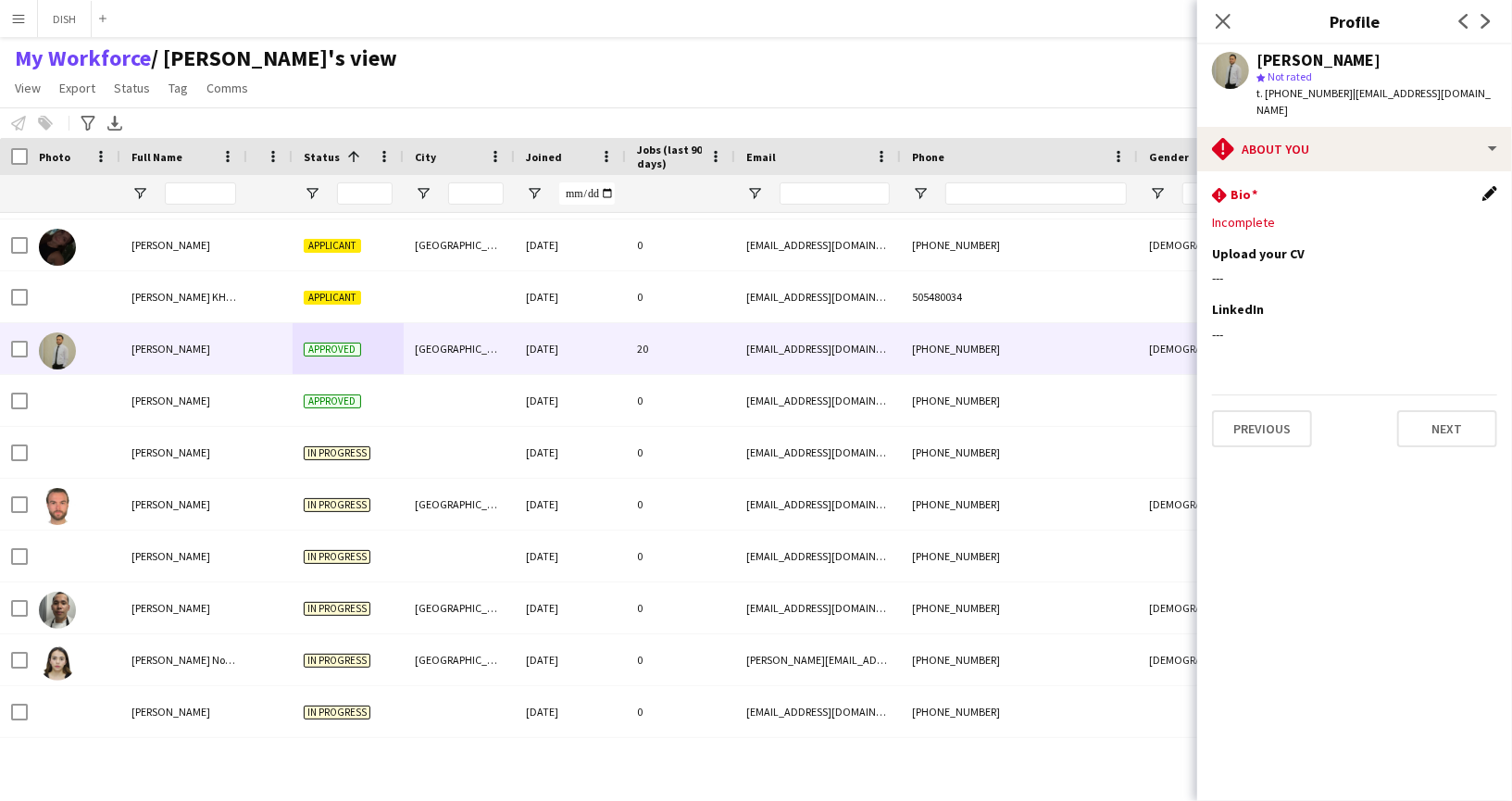
click at [1492, 187] on app-icon "Edit this field" at bounding box center [1489, 193] width 14 height 14
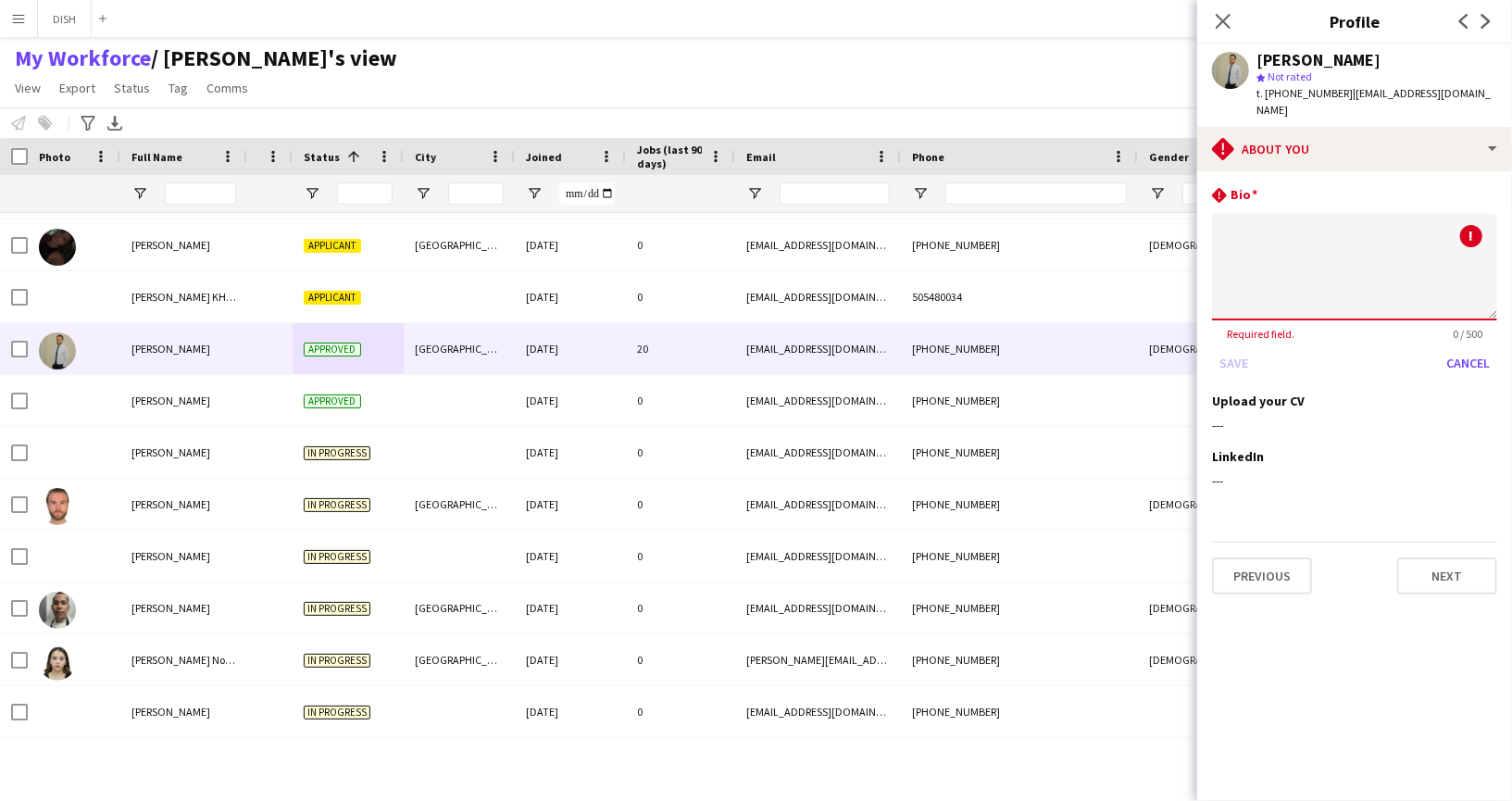
click at [1427, 229] on textarea at bounding box center [1354, 266] width 285 height 107
type textarea "********"
click at [1220, 26] on icon "Close pop-in" at bounding box center [1223, 20] width 14 height 14
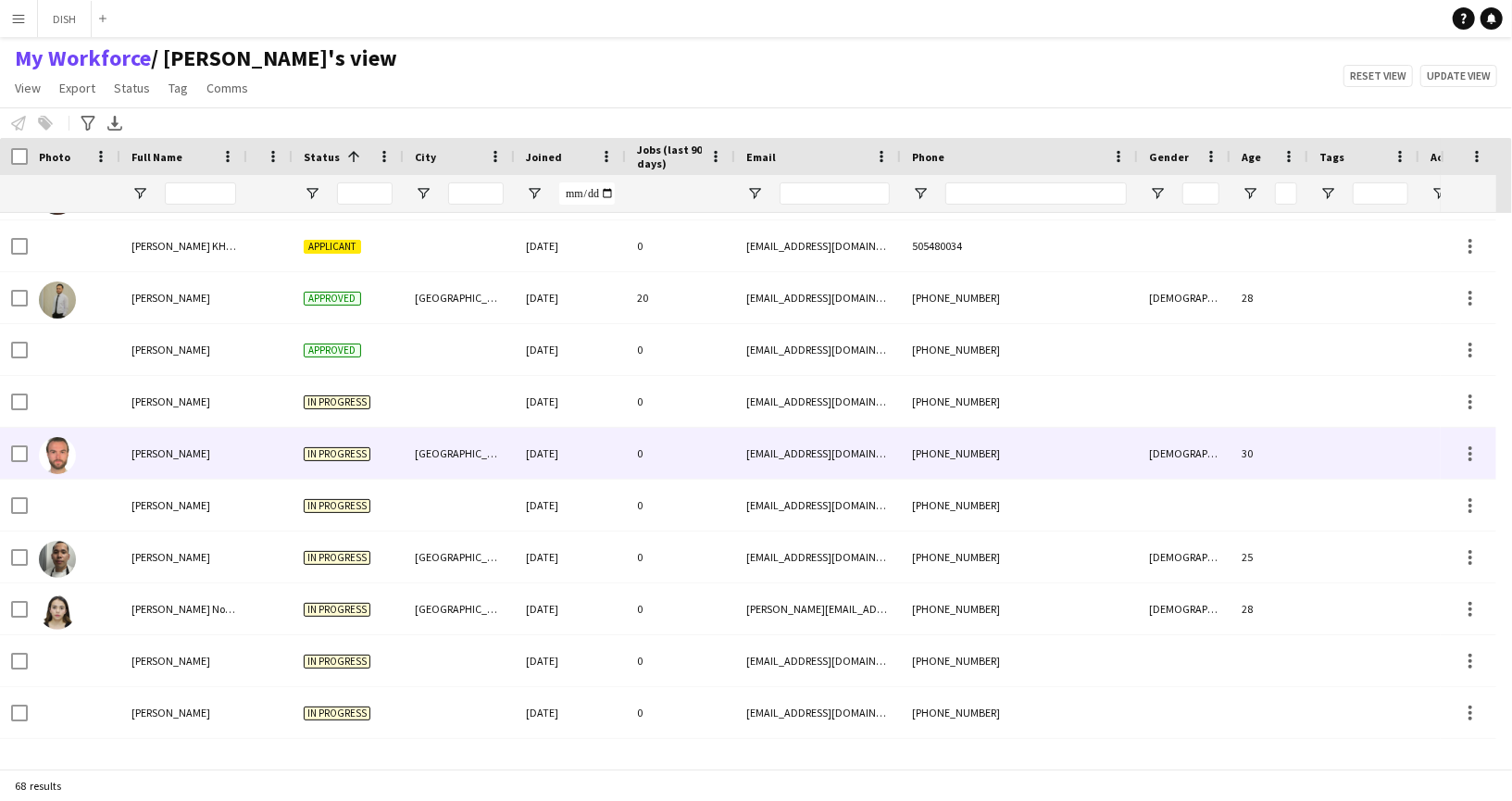
click at [258, 459] on div at bounding box center [269, 453] width 45 height 51
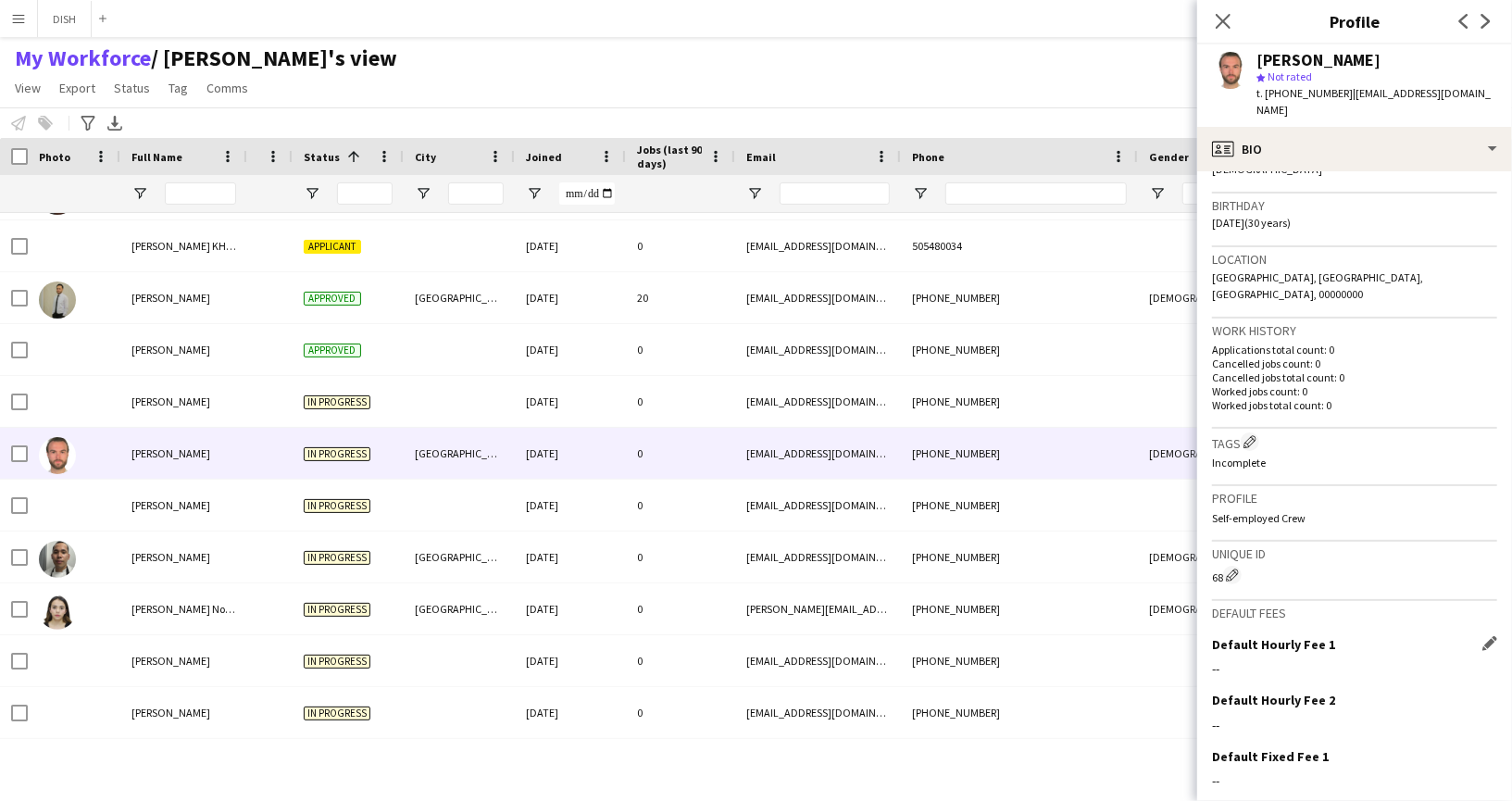
scroll to position [413, 0]
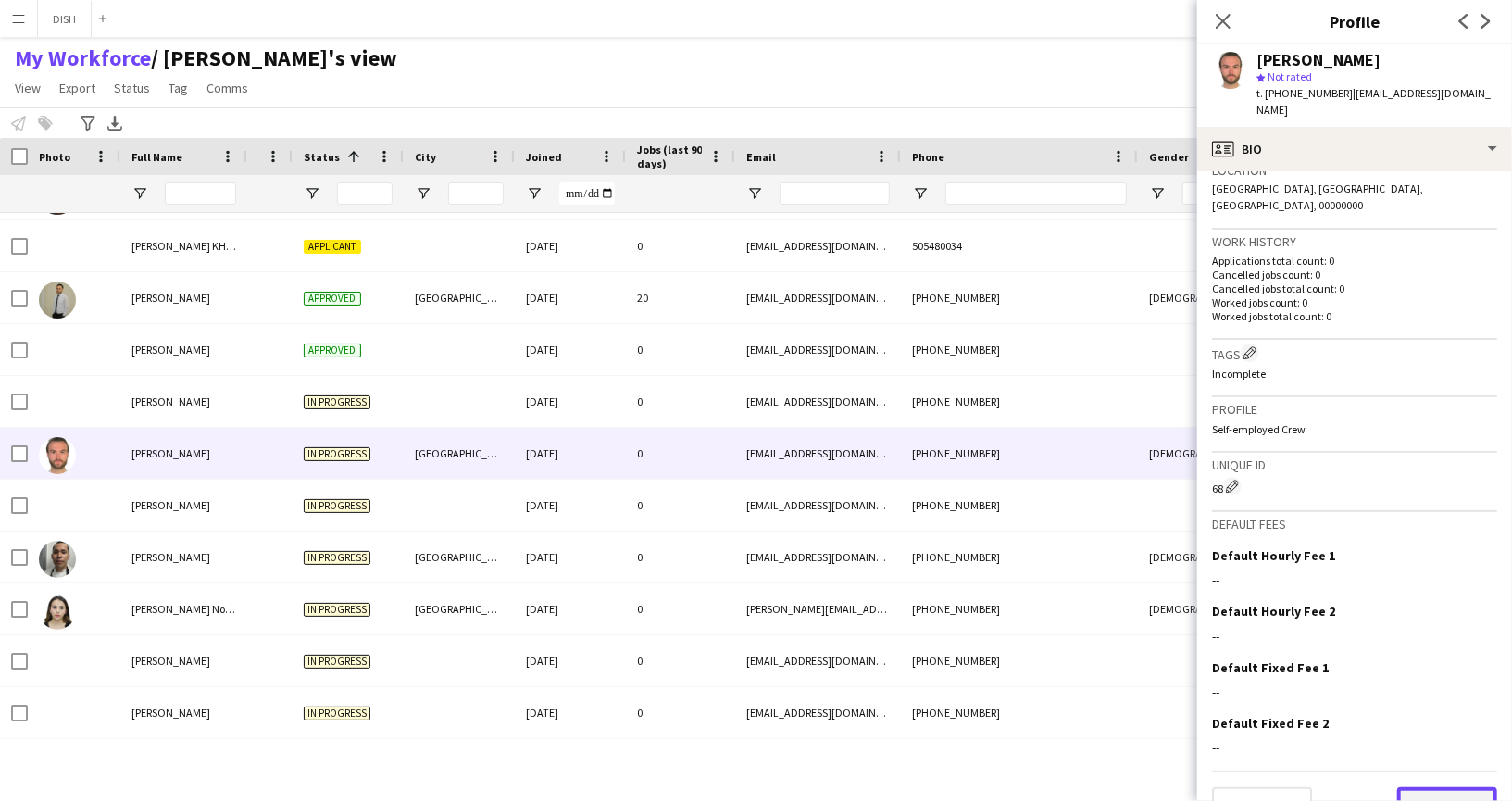
click at [1423, 788] on button "Next" at bounding box center [1447, 806] width 100 height 38
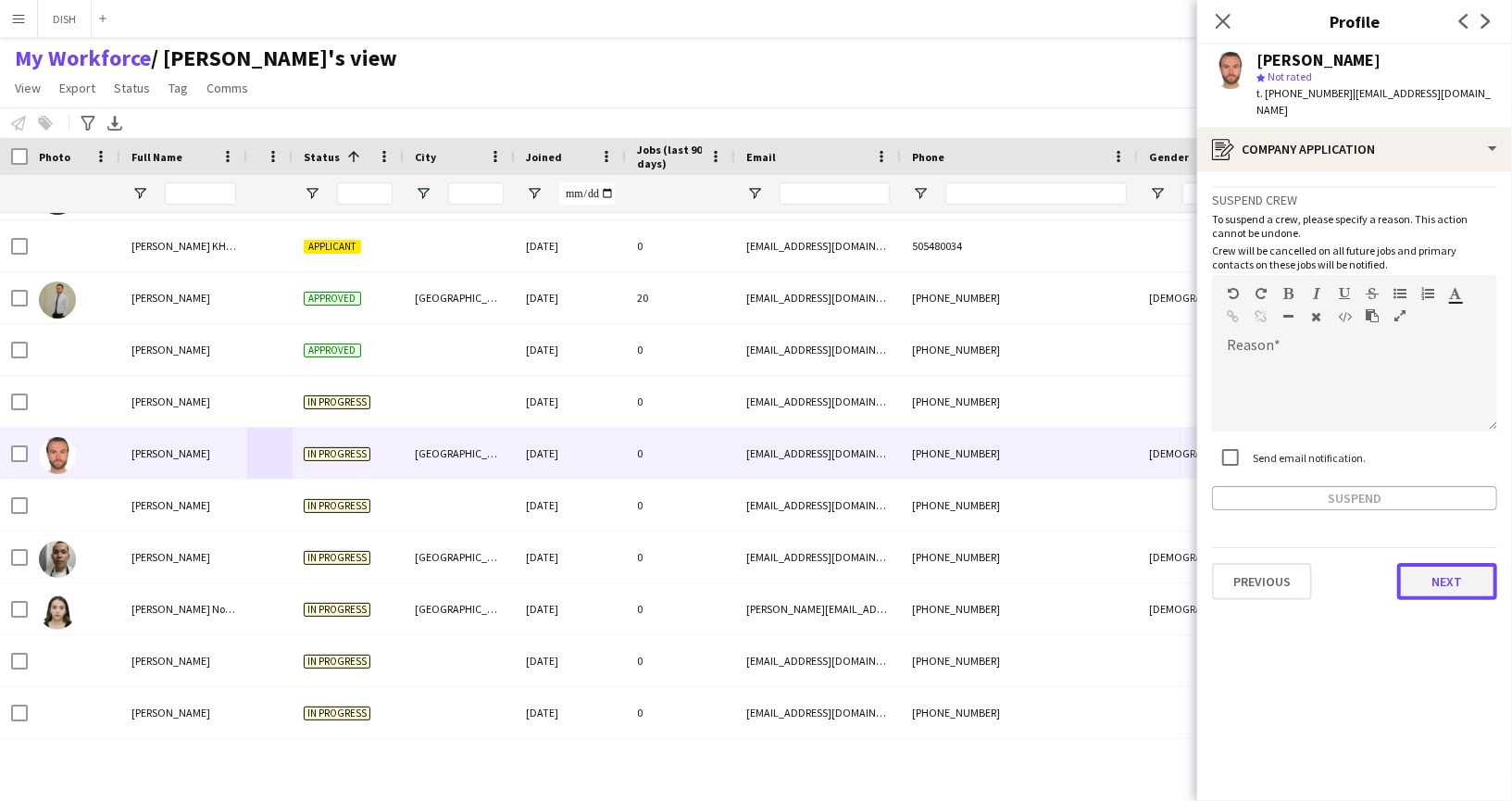
click at [1426, 576] on button "Next" at bounding box center [1447, 582] width 100 height 38
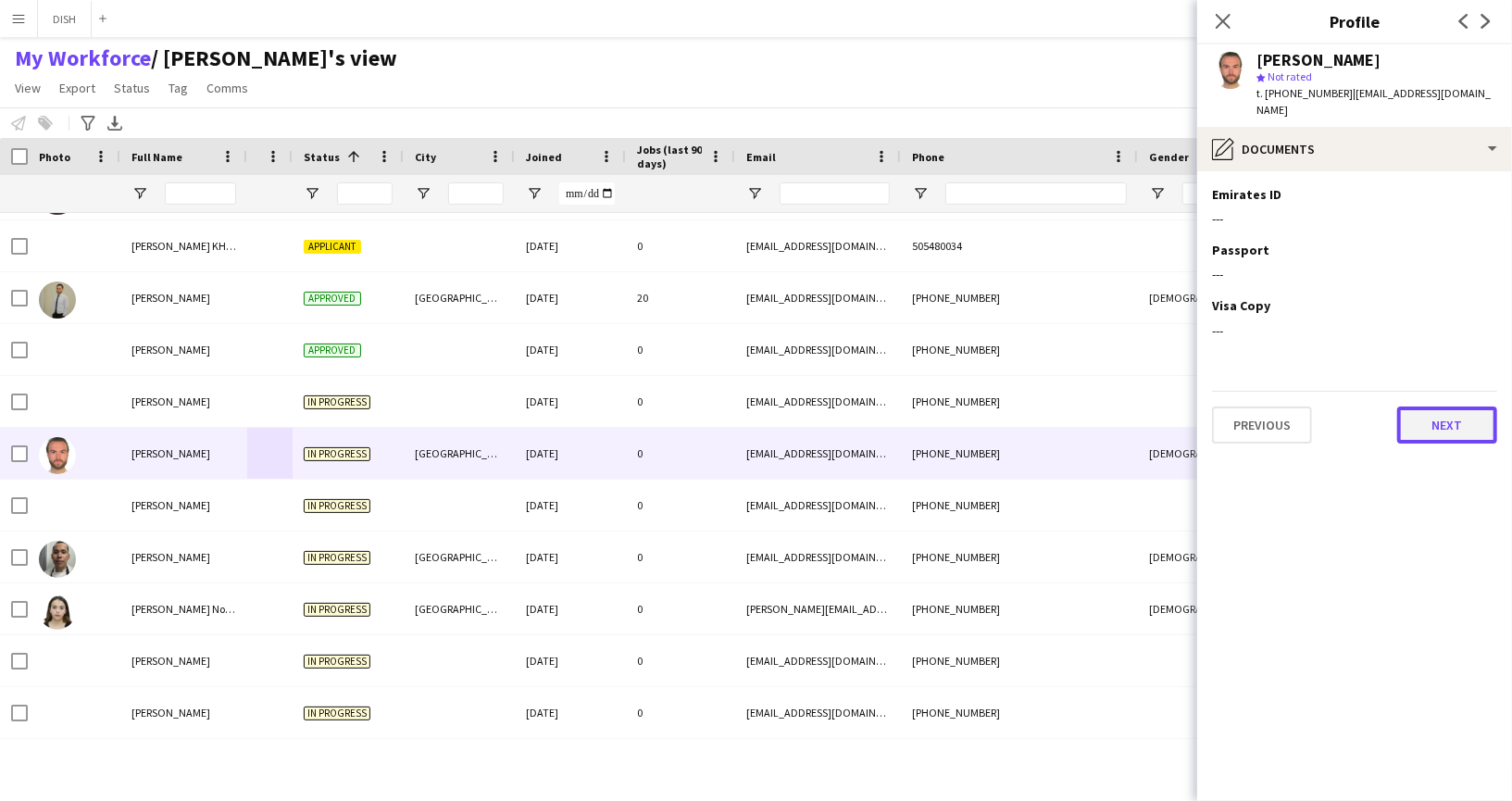
click at [1425, 407] on button "Next" at bounding box center [1447, 425] width 100 height 38
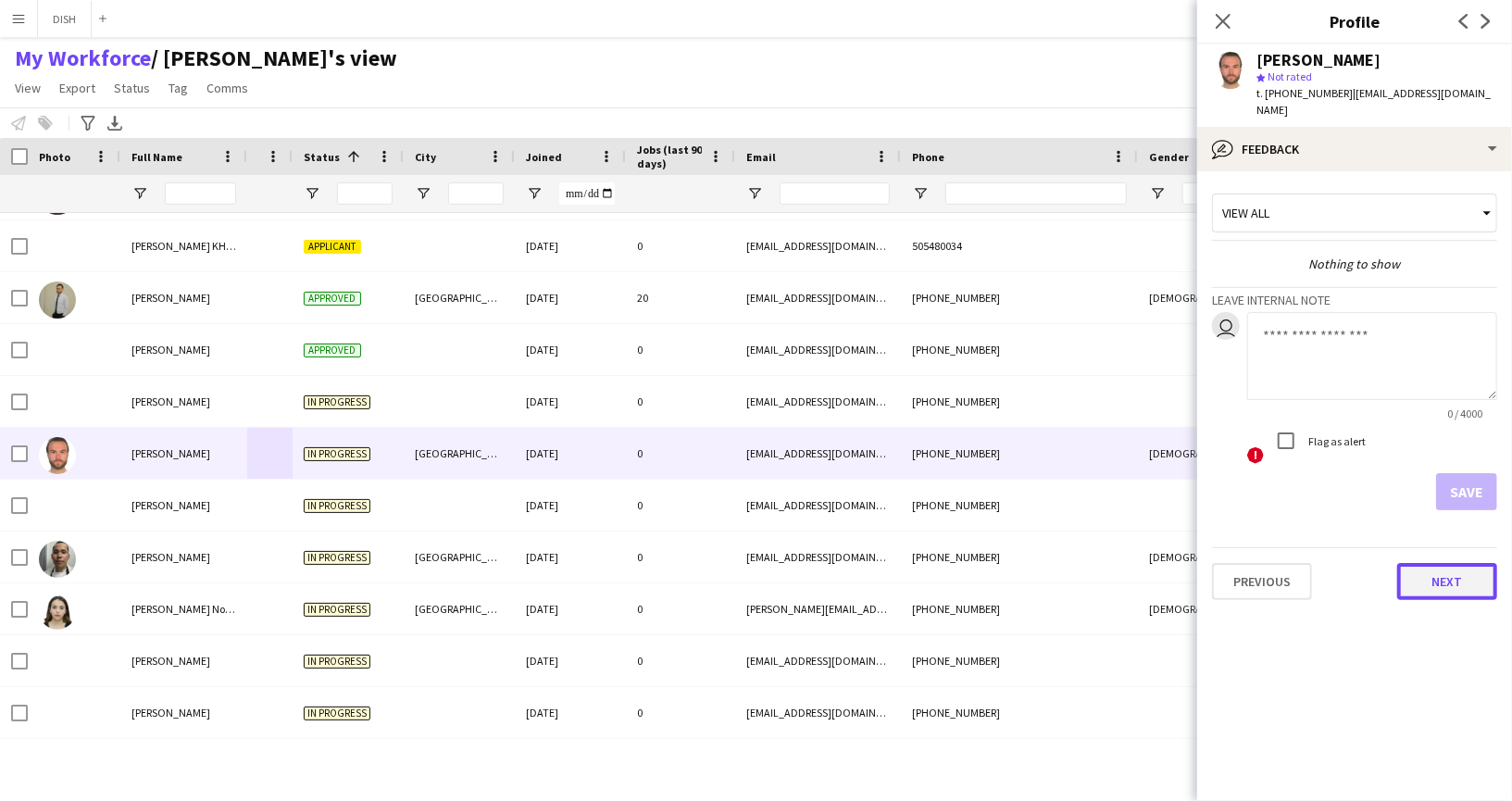
click at [1425, 563] on button "Next" at bounding box center [1447, 582] width 100 height 38
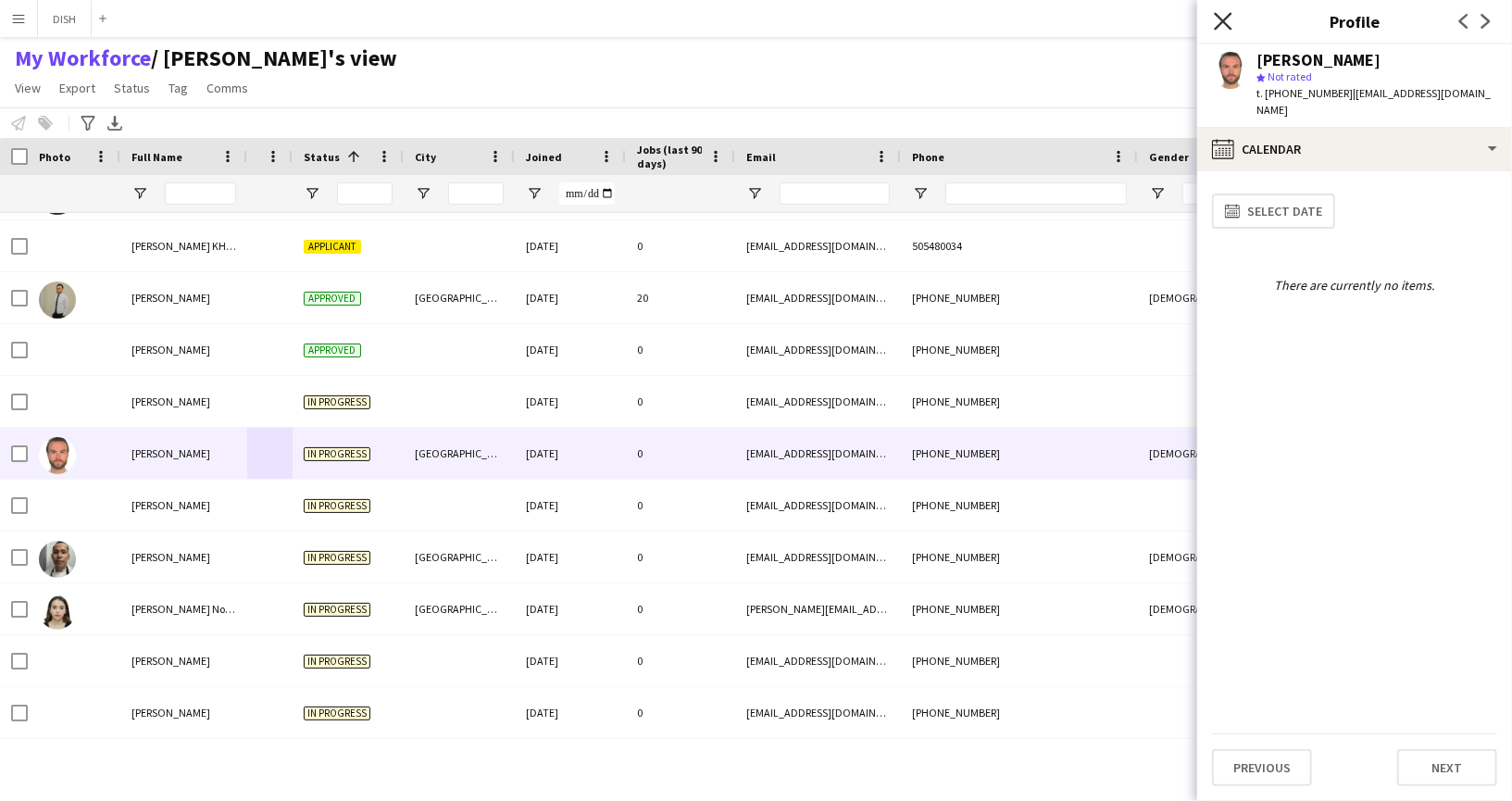
click at [1220, 25] on icon "Close pop-in" at bounding box center [1223, 21] width 17 height 17
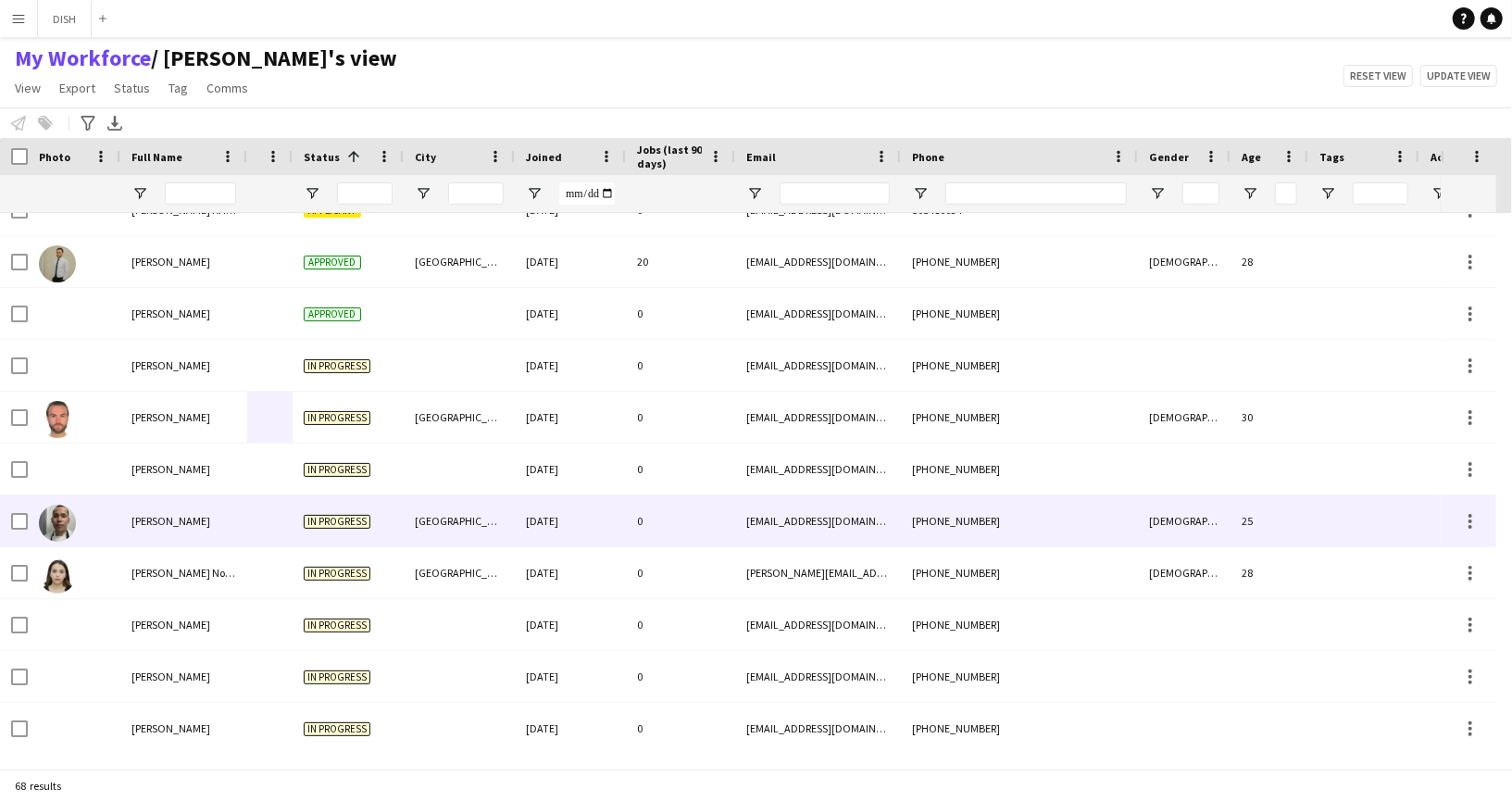
scroll to position [2959, 0]
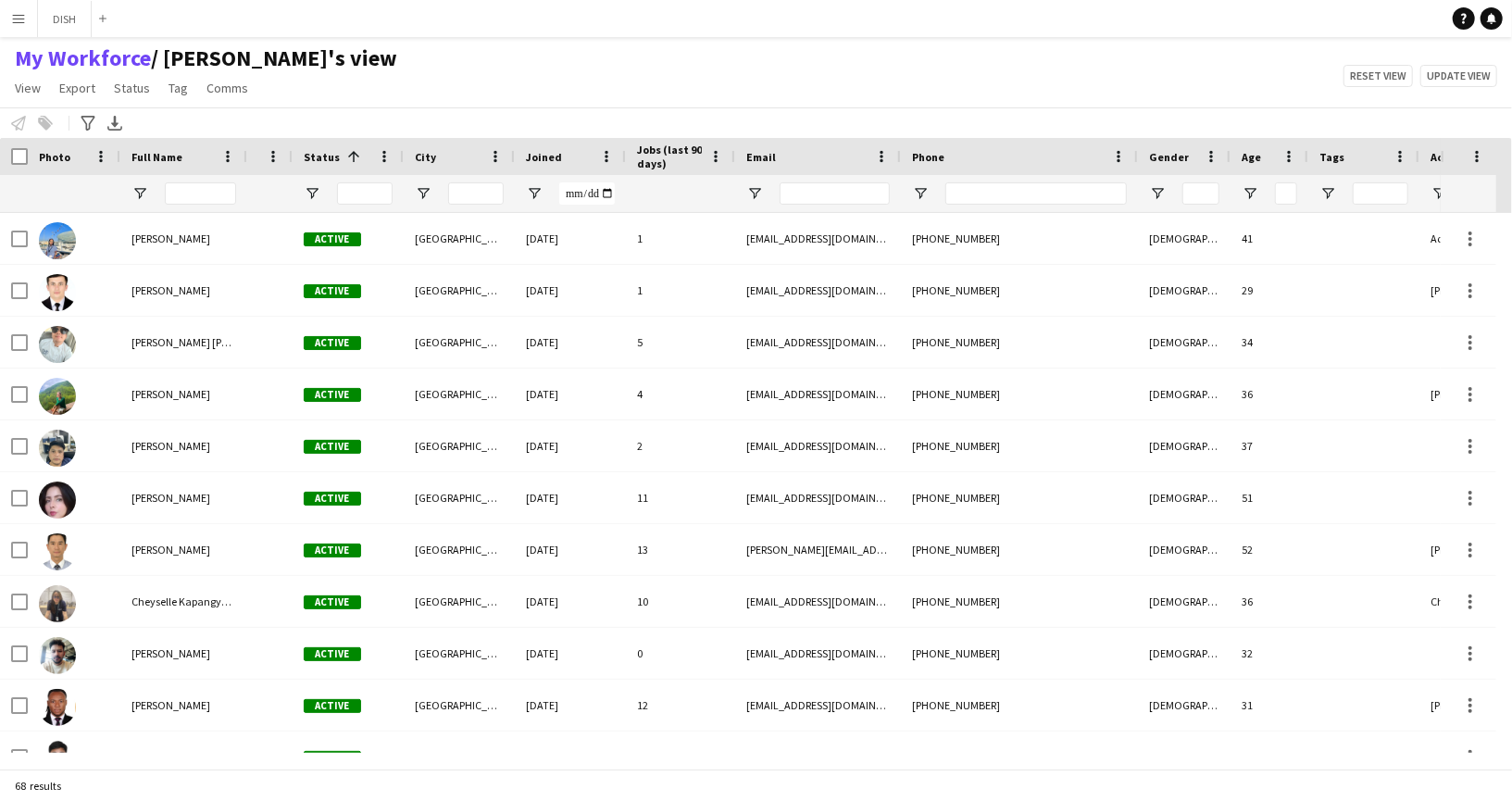
click at [324, 160] on span "Status" at bounding box center [322, 157] width 37 height 13
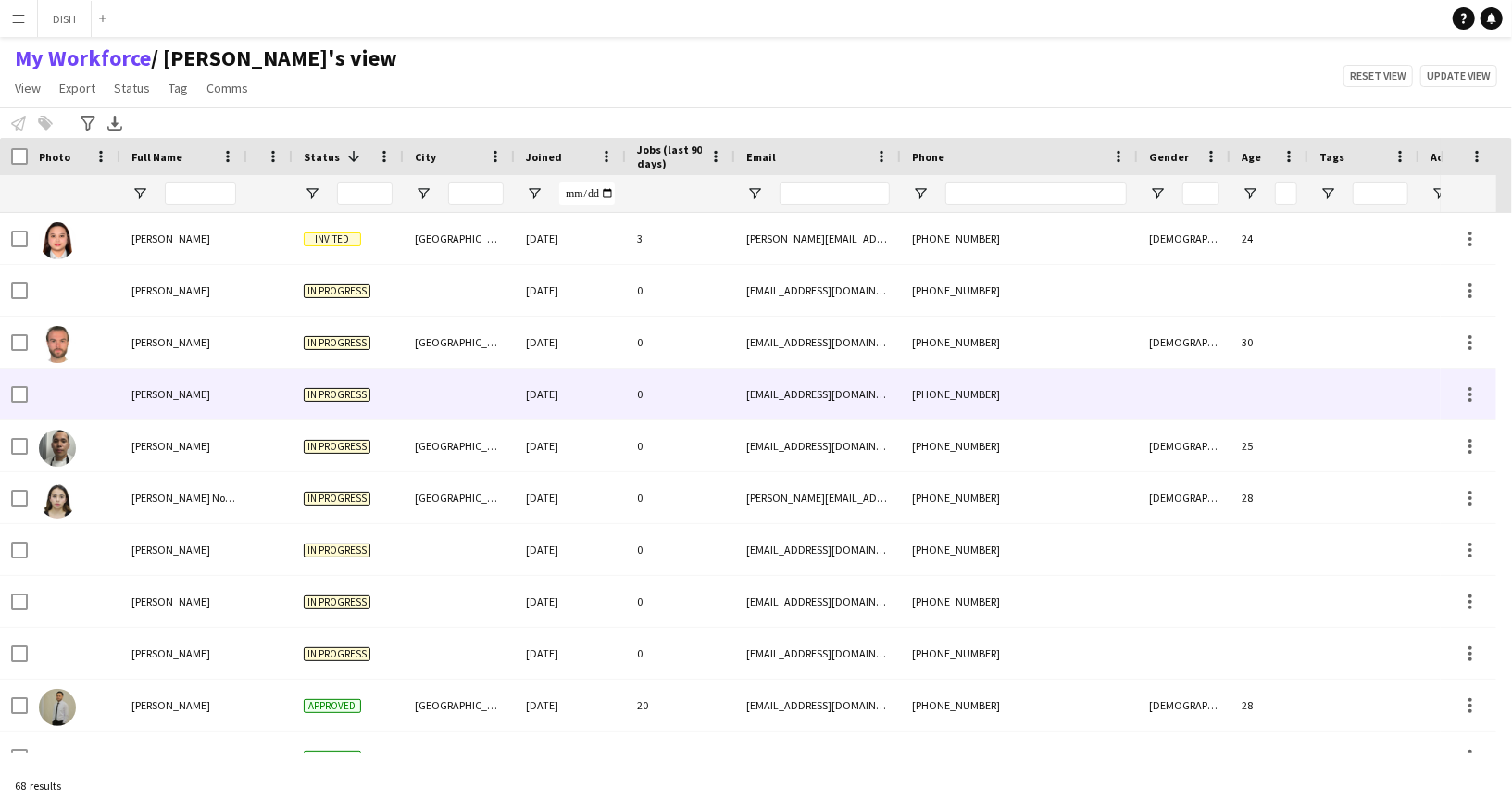
scroll to position [4, 0]
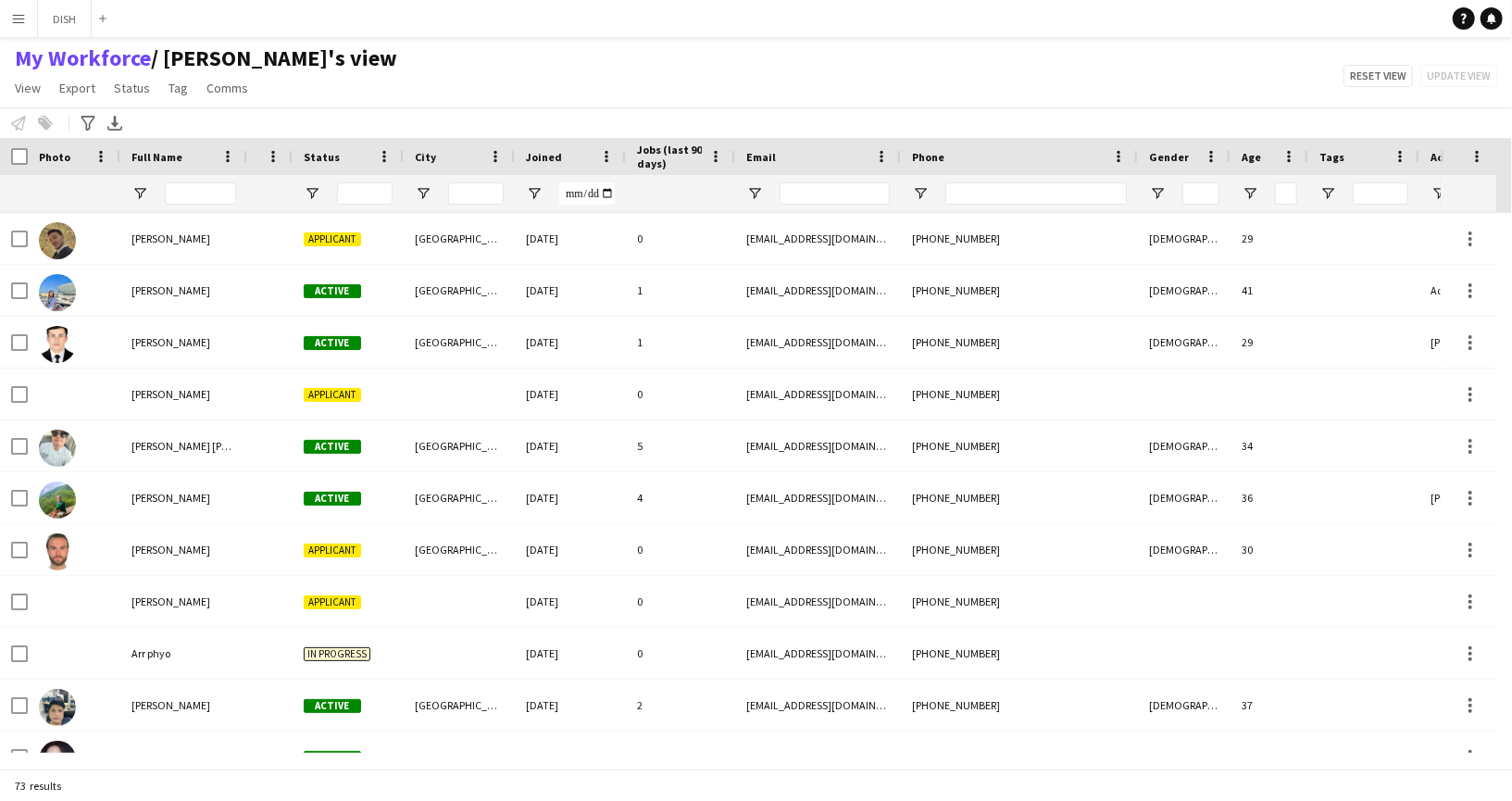
click at [339, 157] on div "Status" at bounding box center [336, 156] width 66 height 28
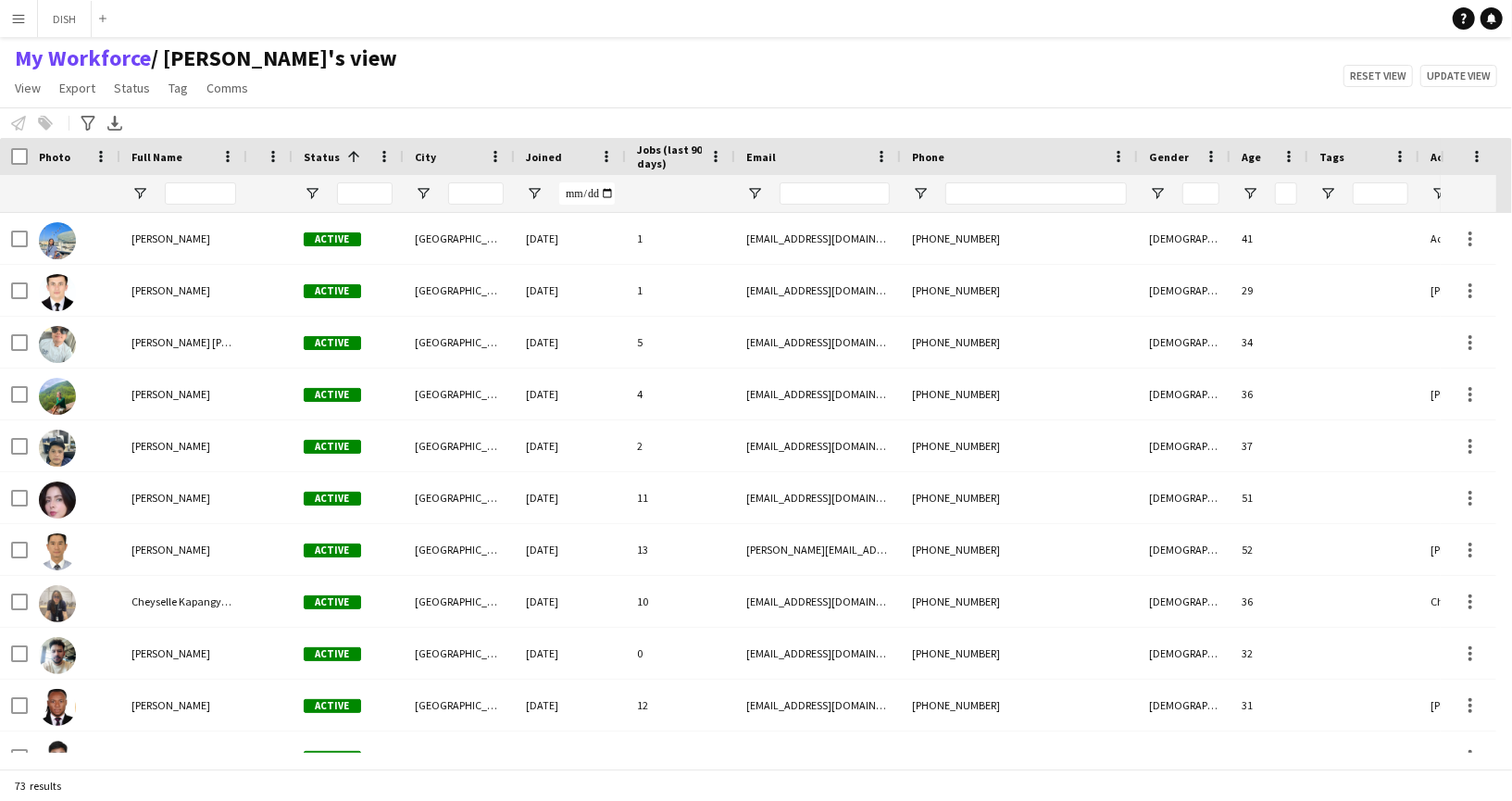
click at [339, 157] on span at bounding box center [350, 156] width 22 height 16
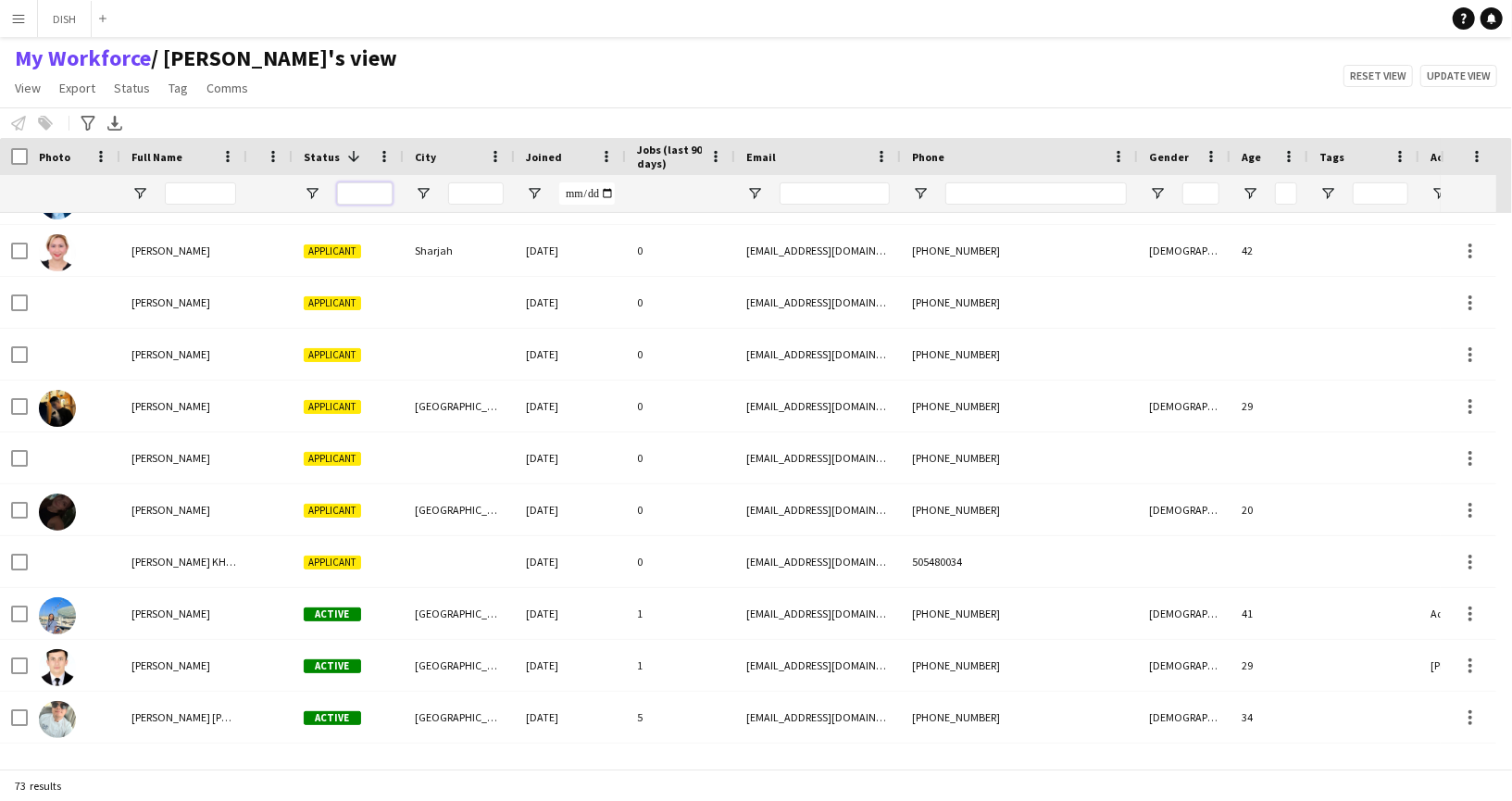
click at [356, 187] on input "Status Filter Input" at bounding box center [365, 193] width 56 height 22
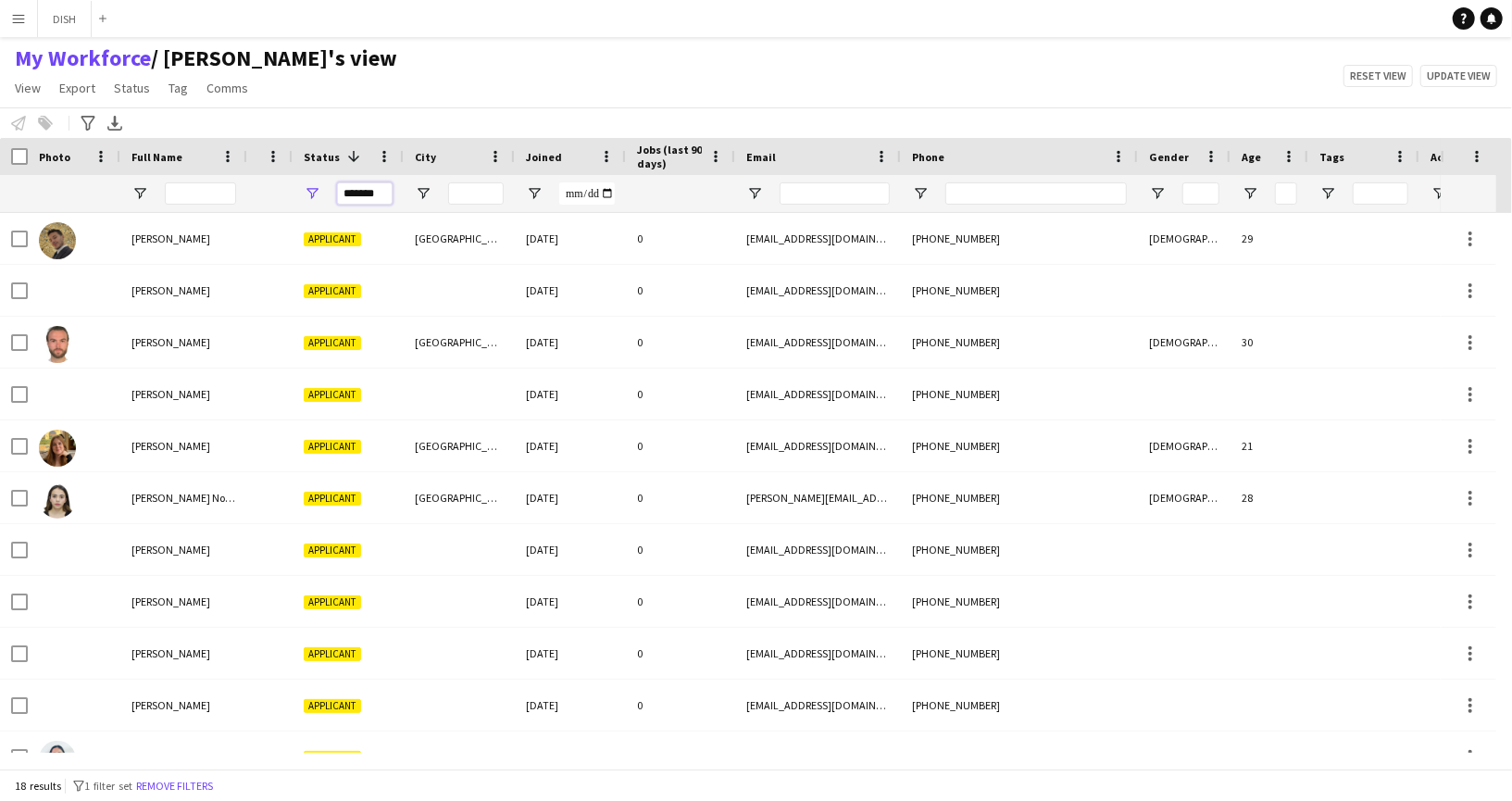
type input "*******"
click at [22, 165] on div at bounding box center [13, 157] width 28 height 38
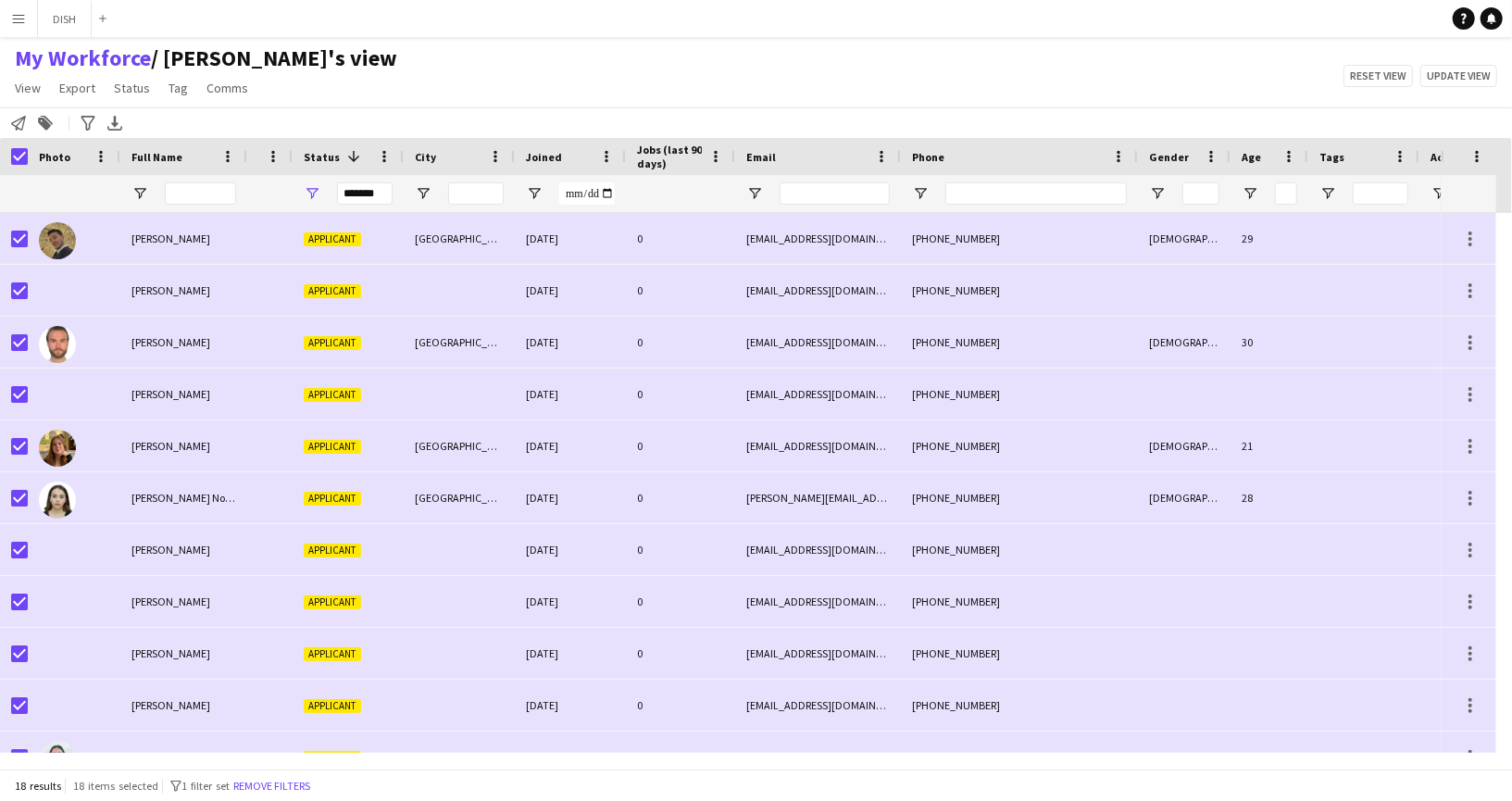
click at [979, 74] on div "My Workforce / john's view View Views Default view J.view john's view Test New …" at bounding box center [756, 75] width 1512 height 63
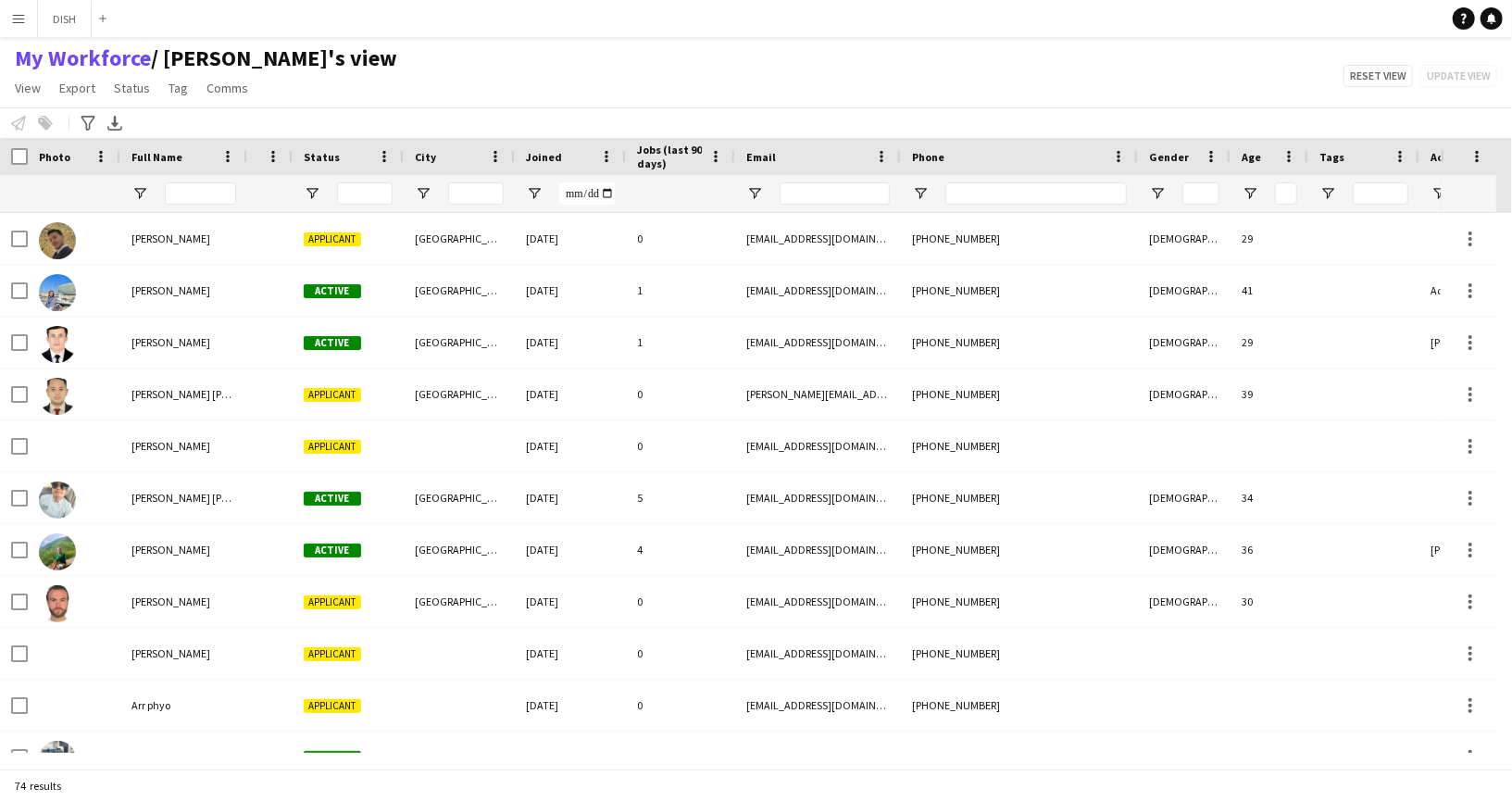
click at [325, 163] on div "Status" at bounding box center [336, 156] width 66 height 28
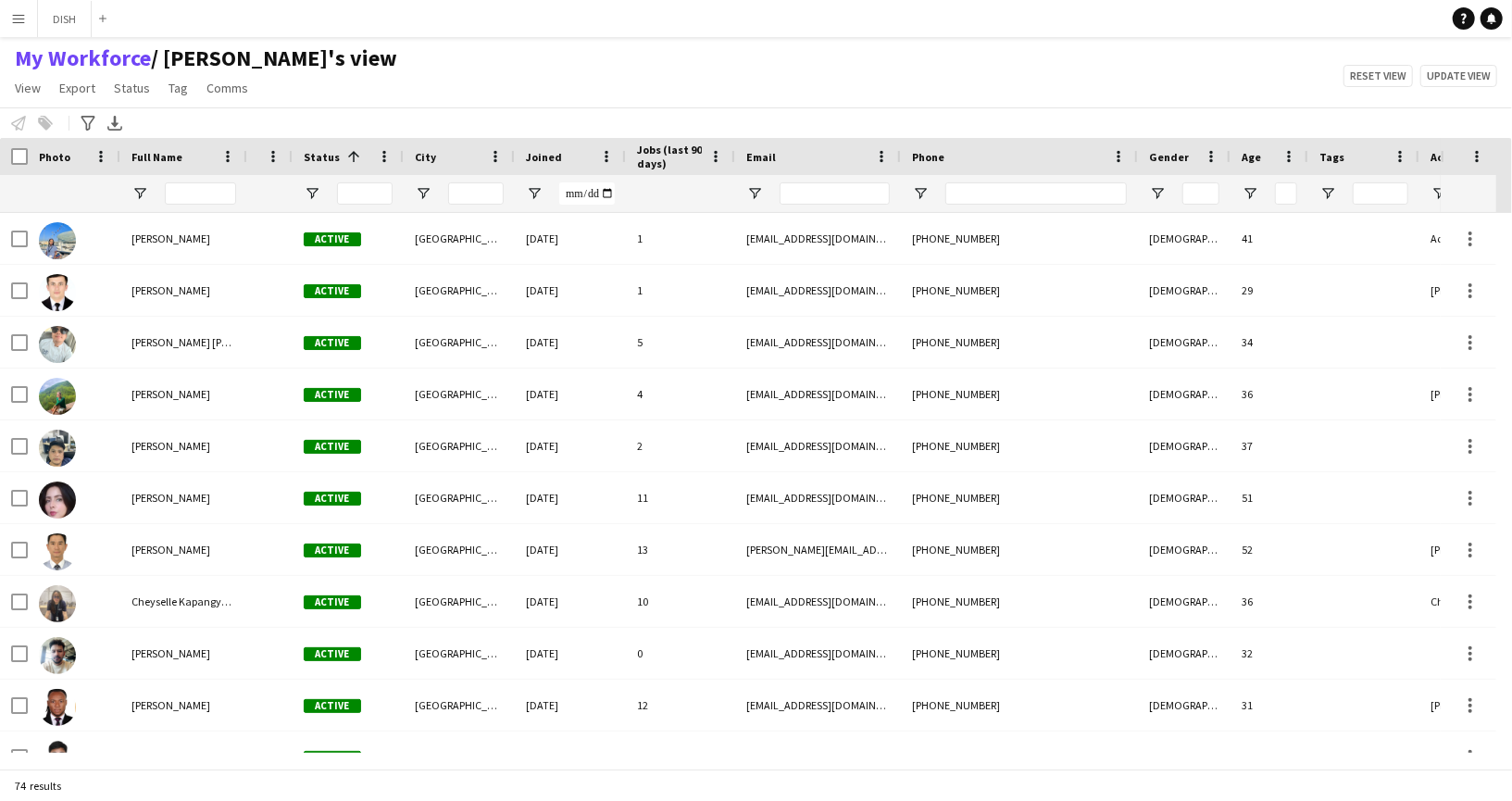
click at [323, 158] on span "Status" at bounding box center [322, 157] width 37 height 13
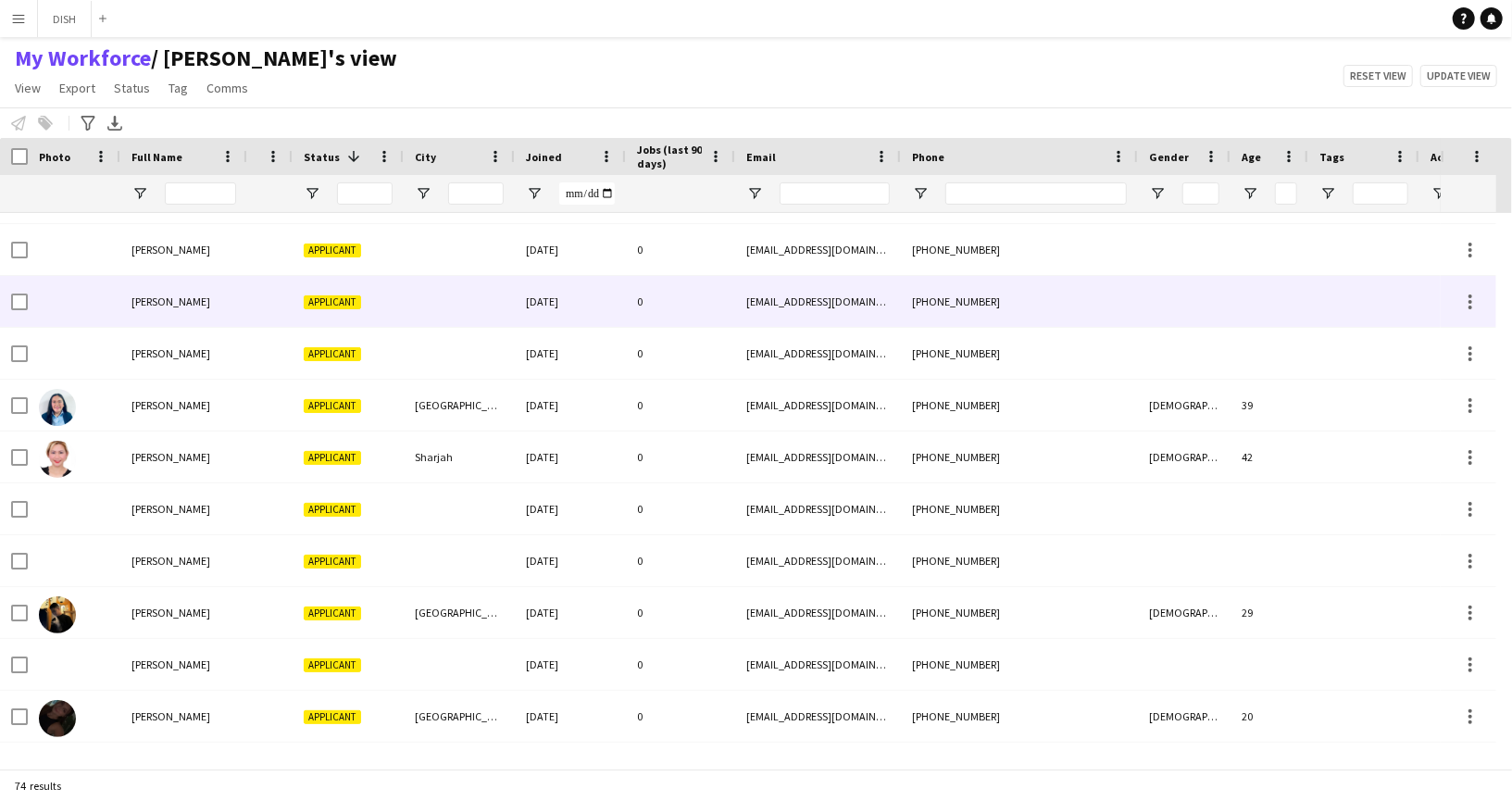
scroll to position [768, 0]
